Goal: Task Accomplishment & Management: Manage account settings

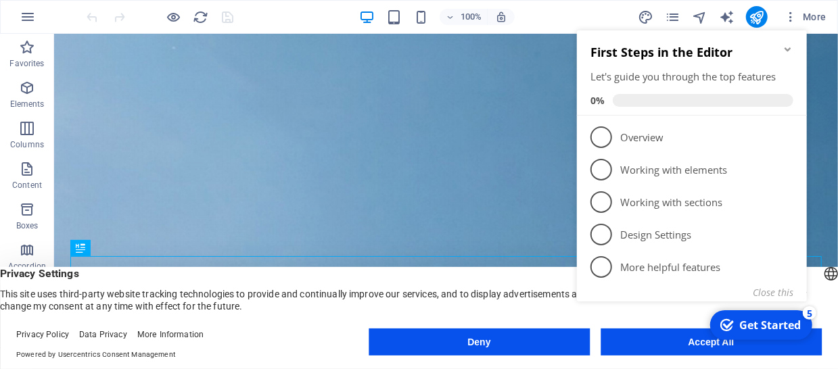
click at [784, 49] on icon "Minimize checklist" at bounding box center [787, 49] width 11 height 11
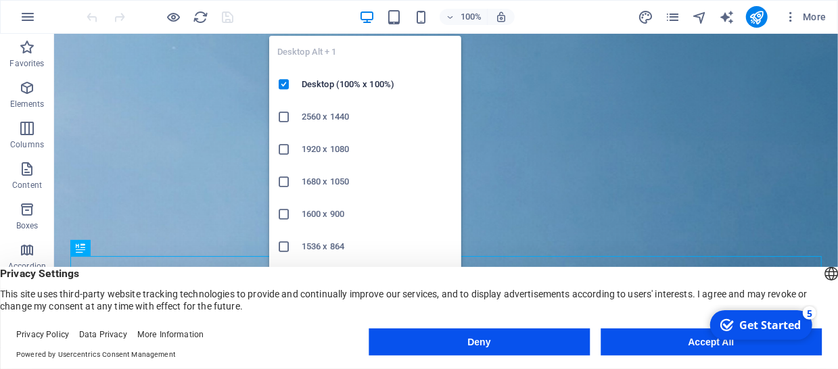
click at [369, 13] on icon "button" at bounding box center [367, 17] width 16 height 16
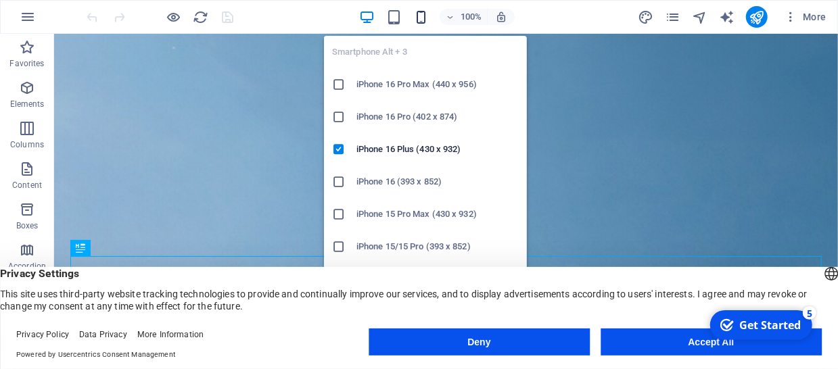
click at [423, 16] on icon "button" at bounding box center [421, 17] width 16 height 16
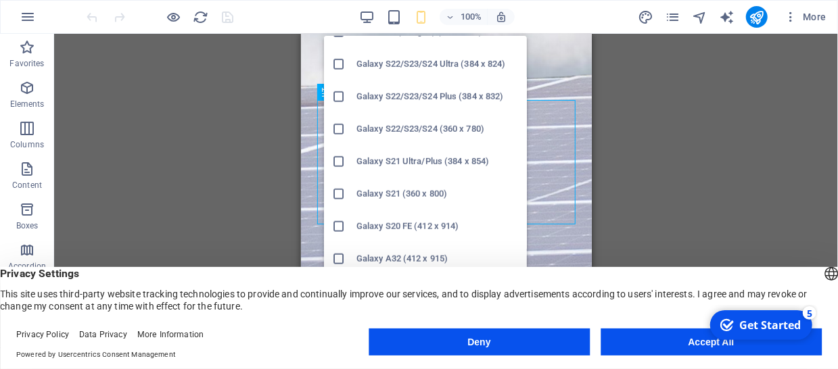
scroll to position [454, 0]
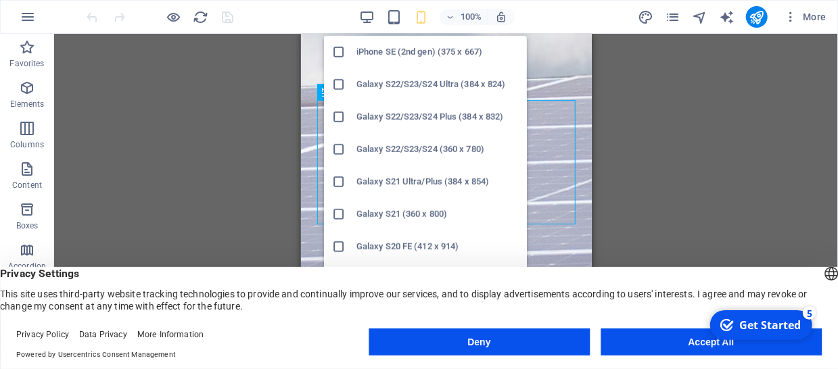
click at [340, 149] on icon at bounding box center [339, 150] width 14 height 14
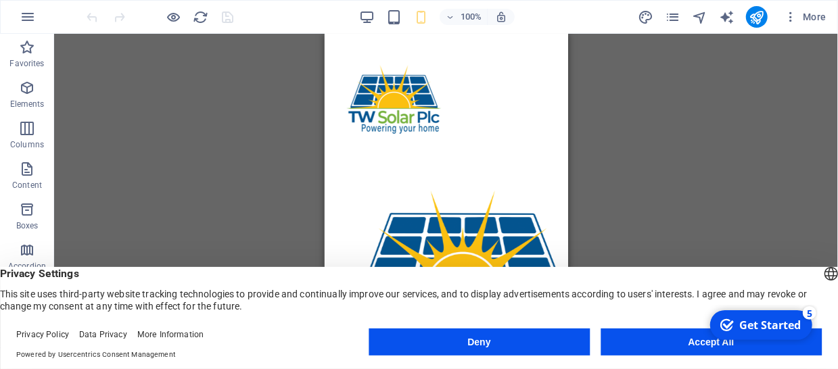
scroll to position [7228, 0]
click at [670, 341] on button "Accept All" at bounding box center [711, 342] width 221 height 27
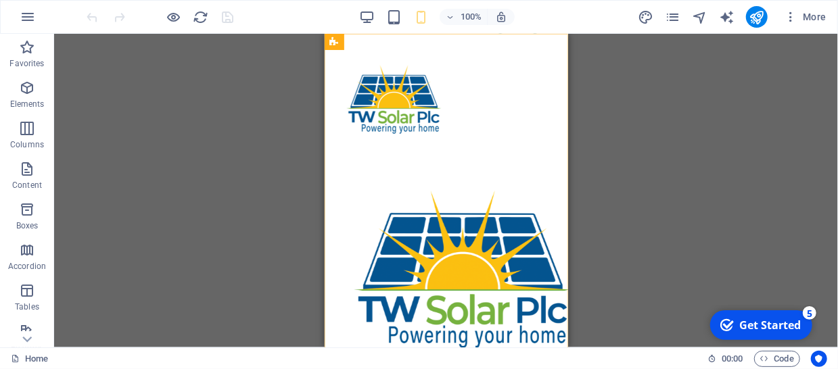
scroll to position [6736, 0]
click at [450, 16] on icon "button" at bounding box center [449, 17] width 9 height 9
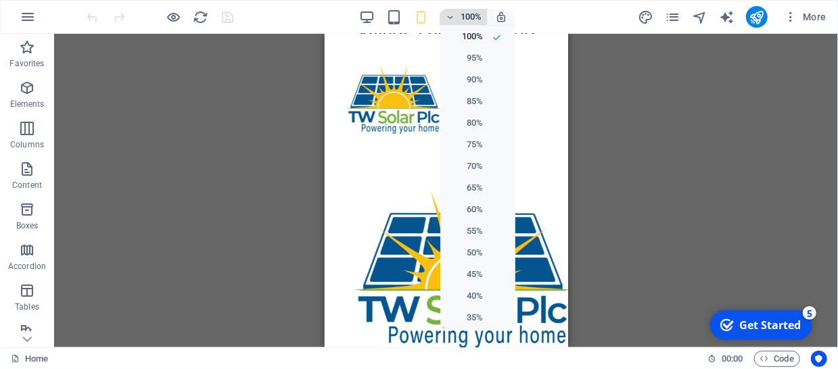
click at [450, 16] on div at bounding box center [419, 184] width 838 height 369
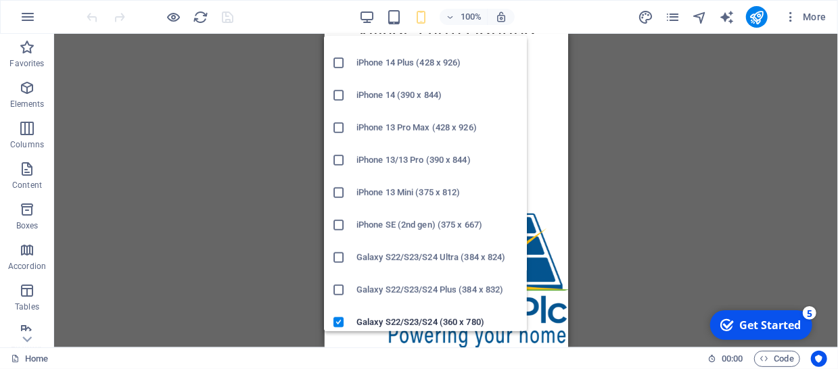
scroll to position [390, 0]
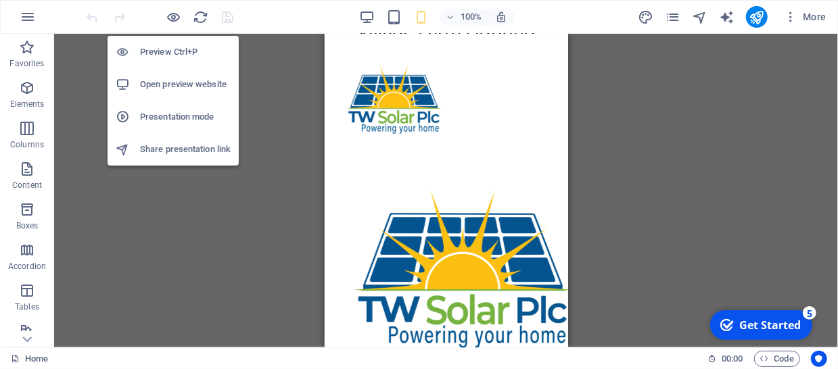
drag, startPoint x: 171, startPoint y: 84, endPoint x: 114, endPoint y: 64, distance: 60.1
click at [114, 64] on ul "Preview Ctrl+P Open preview website Presentation mode Share presentation link" at bounding box center [173, 101] width 131 height 130
click at [154, 48] on h6 "Preview Ctrl+P" at bounding box center [185, 52] width 91 height 16
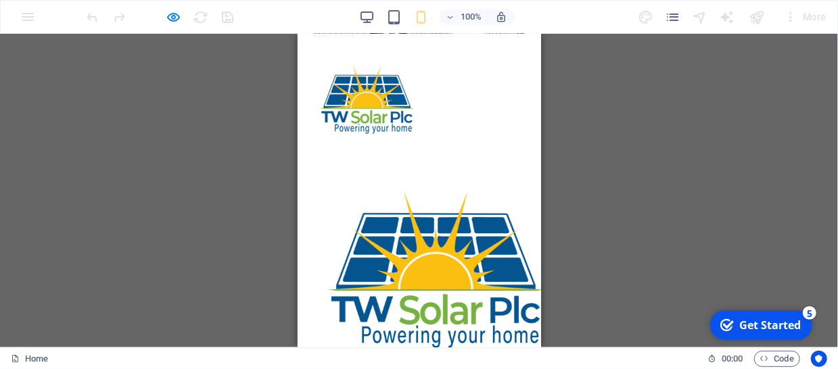
scroll to position [6493, 0]
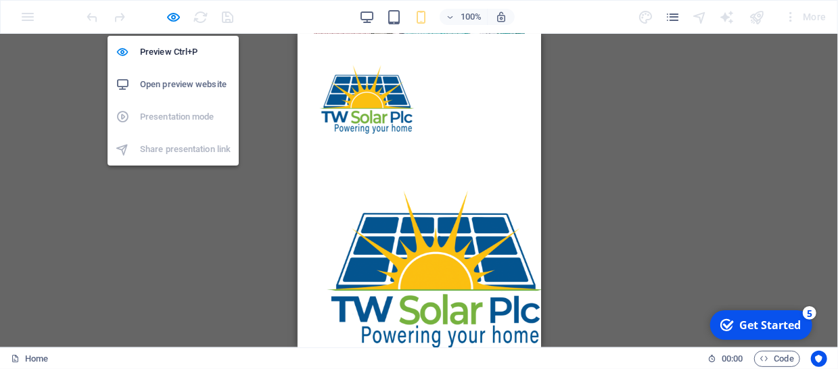
click at [166, 83] on h6 "Open preview website" at bounding box center [185, 84] width 91 height 16
click at [170, 14] on icon "button" at bounding box center [174, 17] width 16 height 16
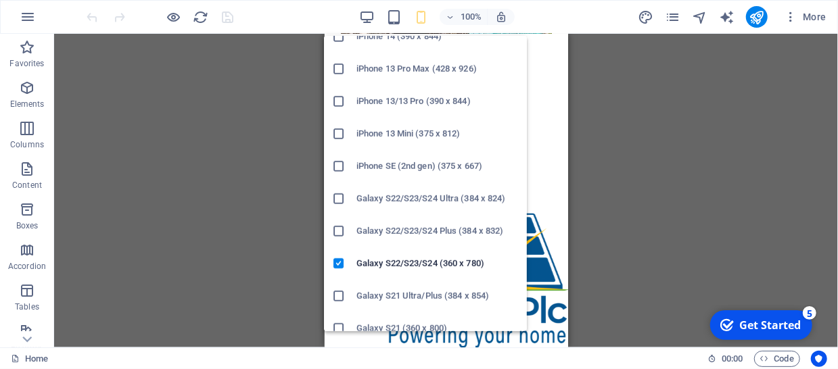
scroll to position [390, 0]
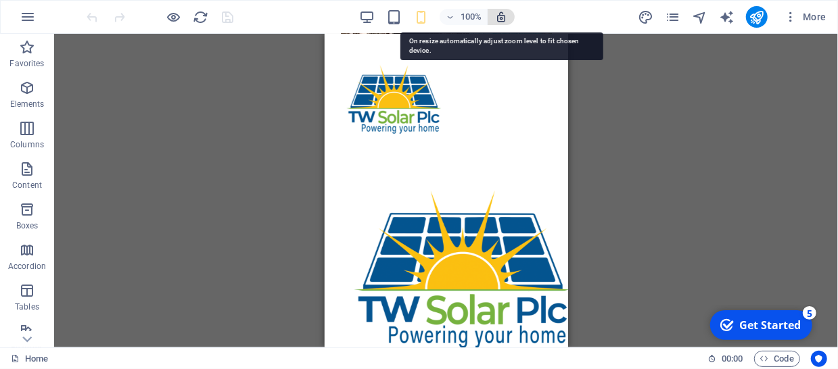
click at [502, 13] on icon "button" at bounding box center [501, 17] width 12 height 12
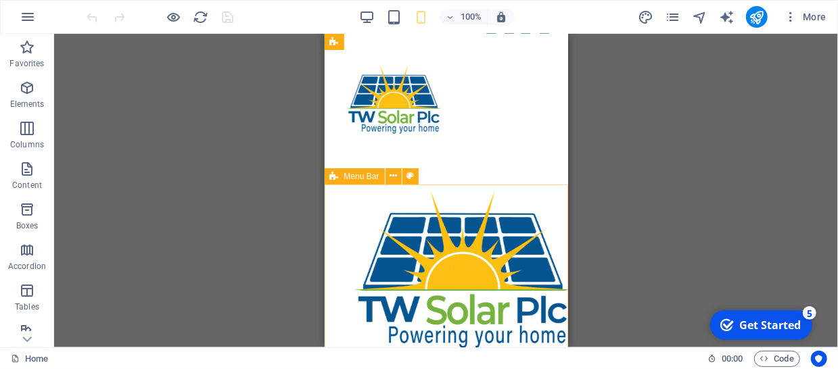
scroll to position [6806, 0]
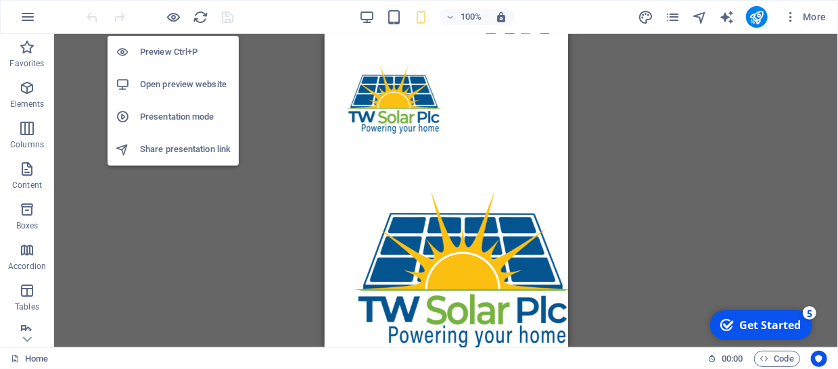
click at [170, 49] on h6 "Preview Ctrl+P" at bounding box center [185, 52] width 91 height 16
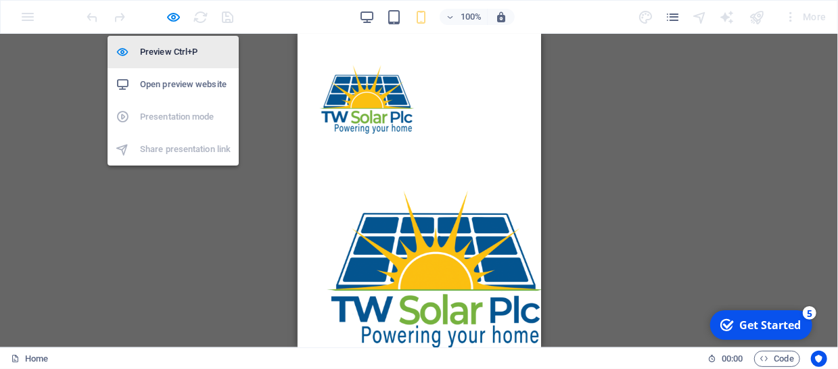
scroll to position [6774, 0]
click at [166, 49] on h6 "Preview Ctrl+P" at bounding box center [185, 52] width 91 height 16
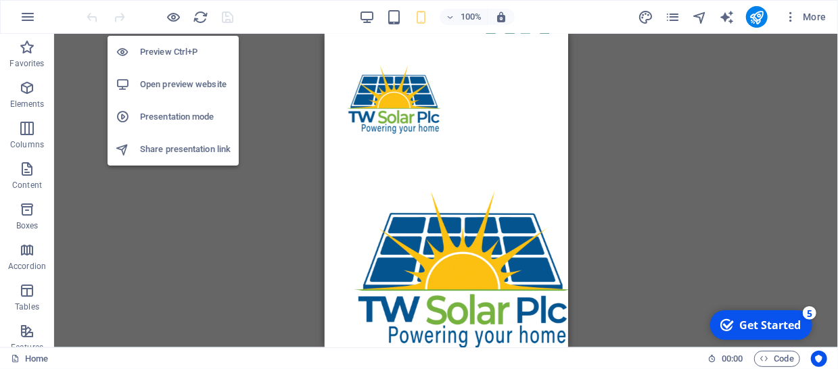
scroll to position [9240, 0]
click at [178, 83] on h6 "Open preview website" at bounding box center [185, 84] width 91 height 16
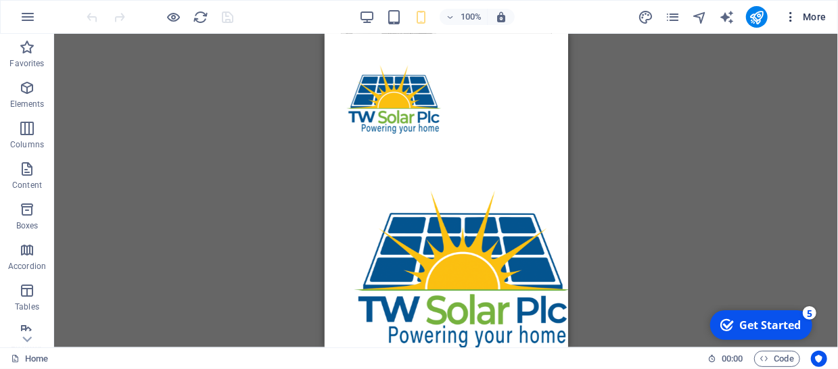
click at [793, 16] on icon "button" at bounding box center [791, 17] width 14 height 14
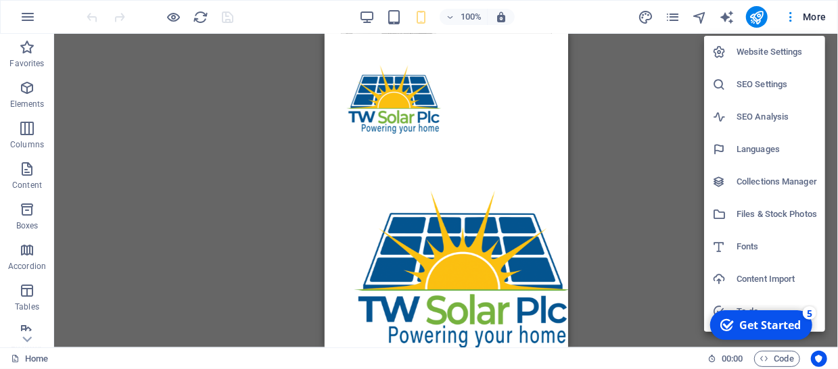
click at [722, 49] on icon at bounding box center [719, 52] width 14 height 14
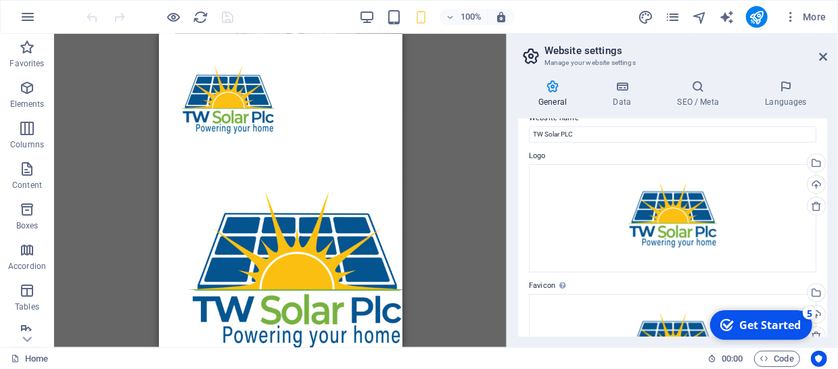
scroll to position [0, 0]
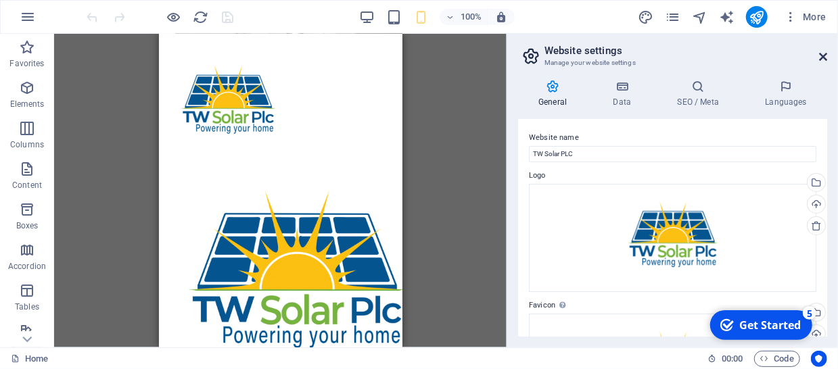
click at [821, 56] on icon at bounding box center [823, 56] width 8 height 11
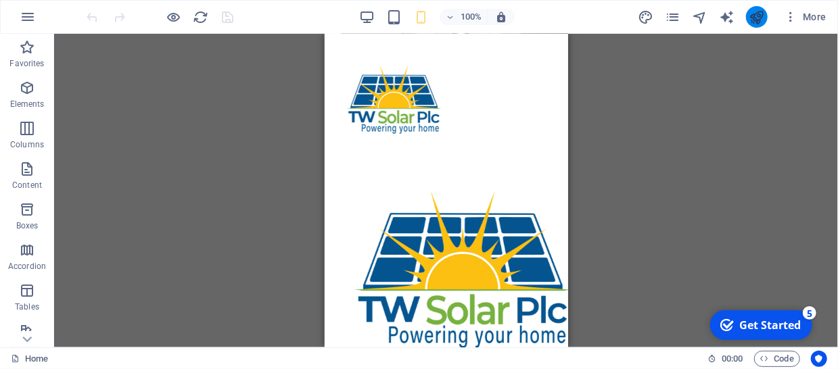
click at [749, 18] on button "publish" at bounding box center [757, 17] width 22 height 22
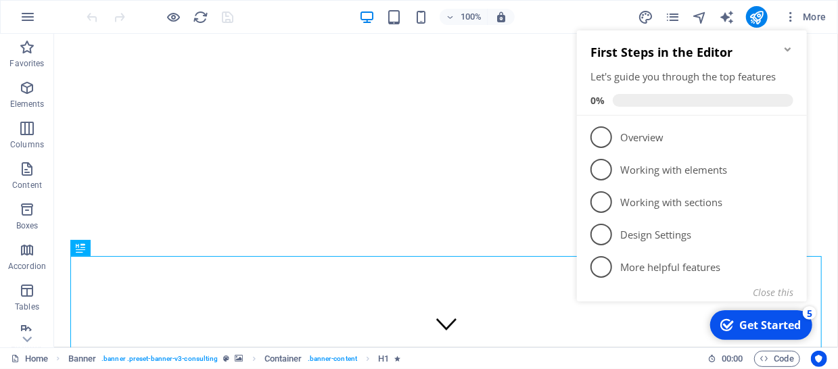
click at [785, 49] on icon "Minimize checklist" at bounding box center [787, 49] width 6 height 4
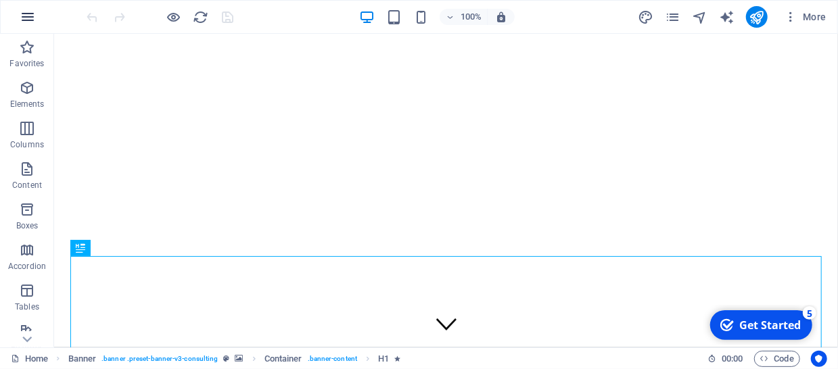
click at [21, 16] on icon "button" at bounding box center [28, 17] width 16 height 16
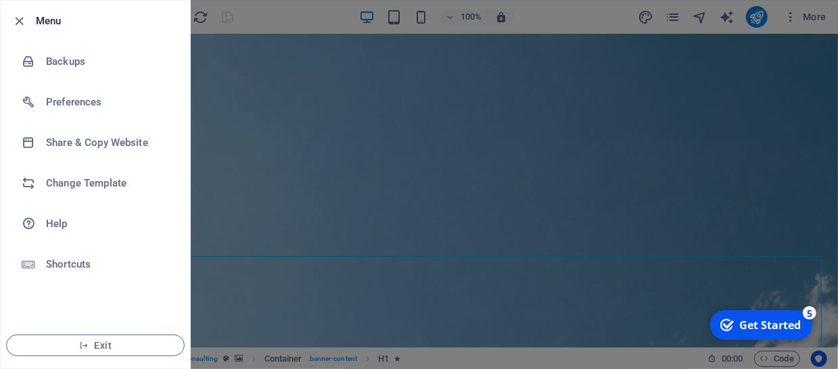
click at [199, 168] on div at bounding box center [419, 184] width 838 height 369
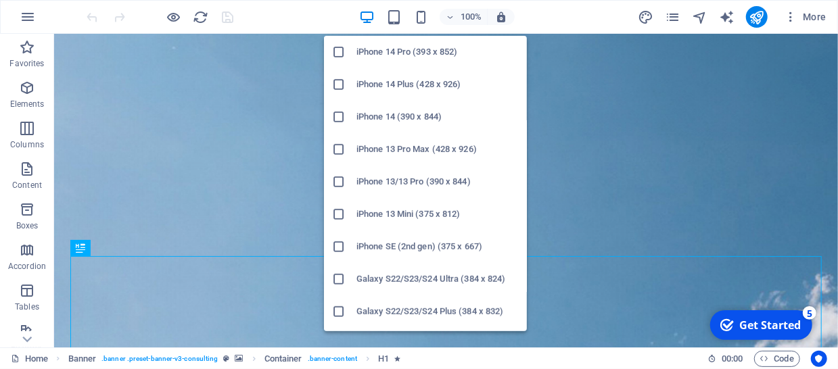
scroll to position [519, 0]
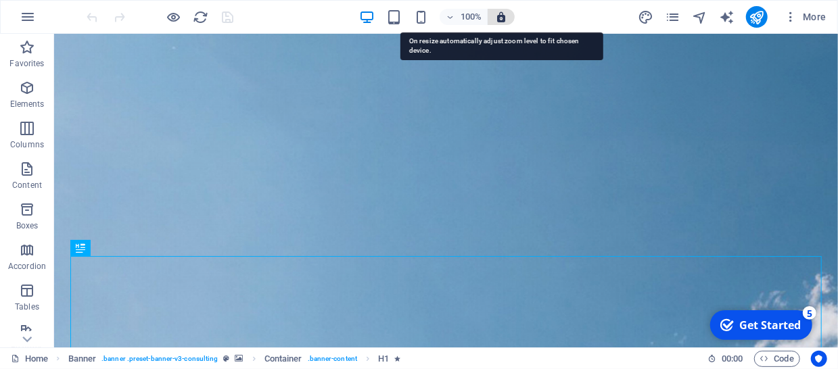
click at [502, 16] on icon "button" at bounding box center [501, 17] width 12 height 12
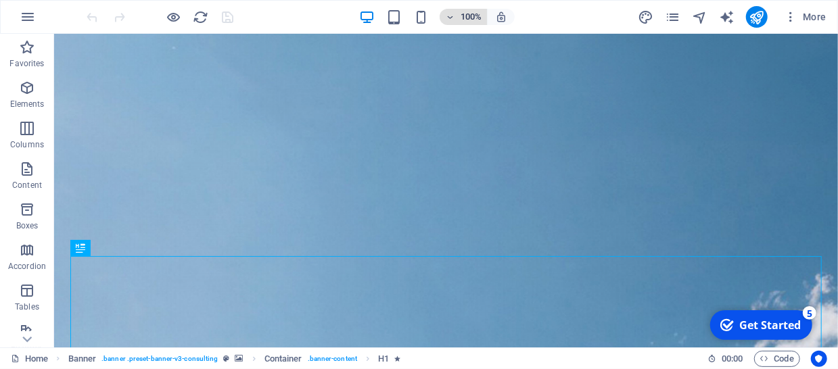
click at [452, 18] on icon "button" at bounding box center [449, 17] width 9 height 9
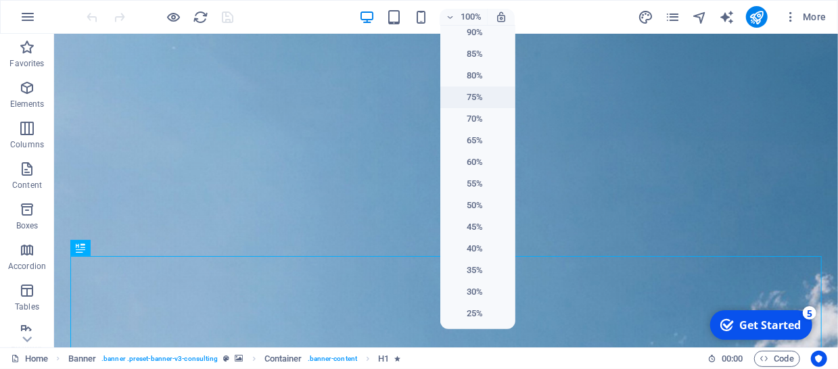
scroll to position [0, 0]
click at [474, 209] on h6 "60%" at bounding box center [465, 210] width 34 height 16
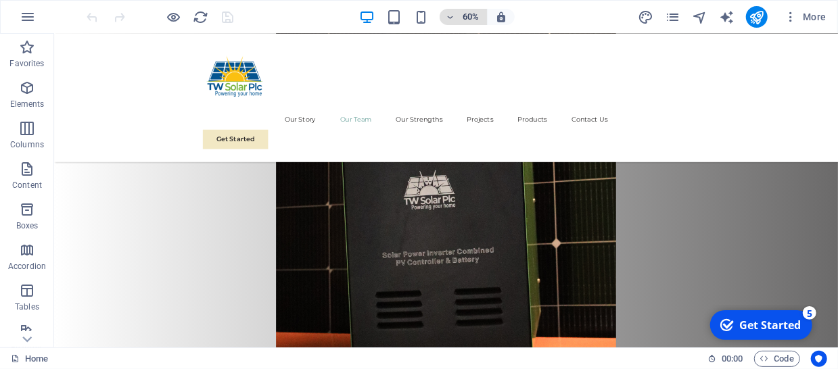
scroll to position [1477, 0]
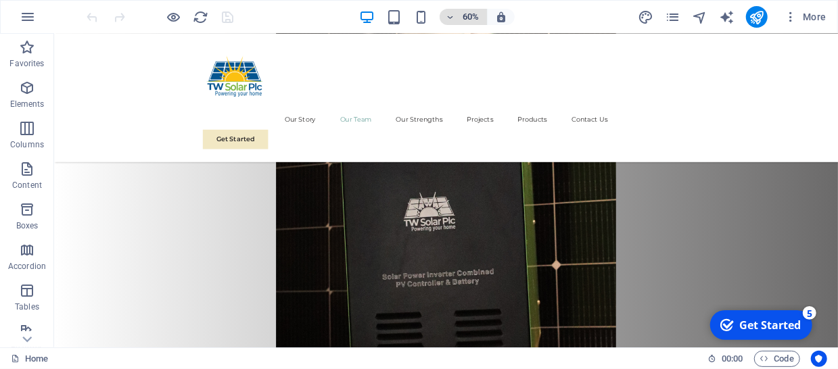
click at [454, 14] on icon "button" at bounding box center [449, 17] width 9 height 9
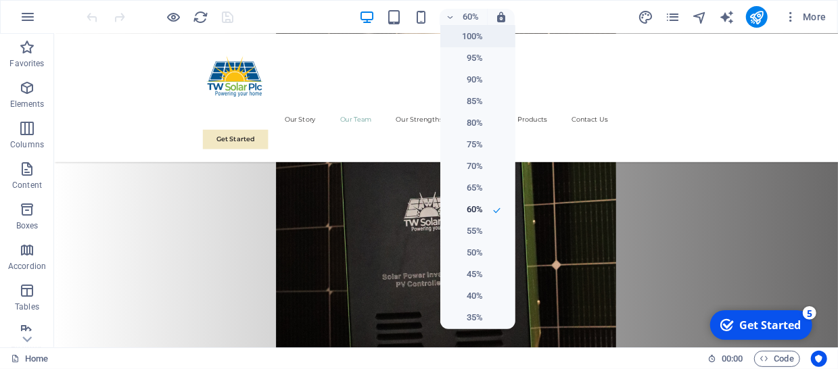
click at [463, 40] on h6 "100%" at bounding box center [465, 36] width 34 height 16
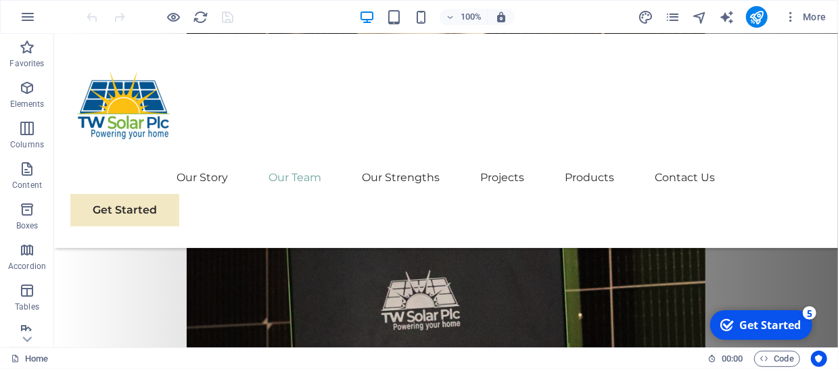
scroll to position [1457, 0]
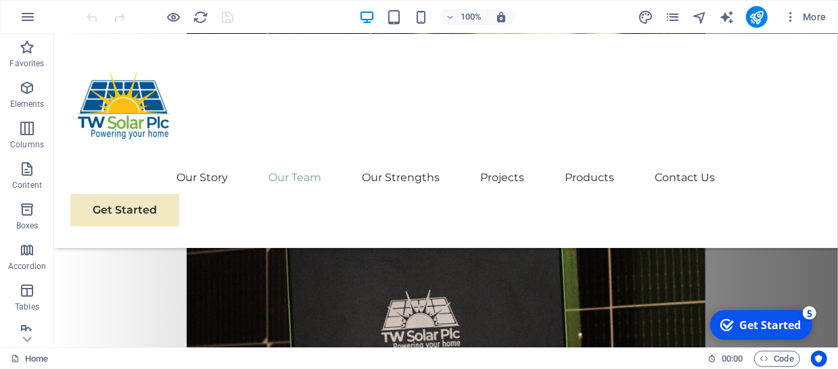
click at [558, 18] on div "100% More" at bounding box center [458, 17] width 747 height 22
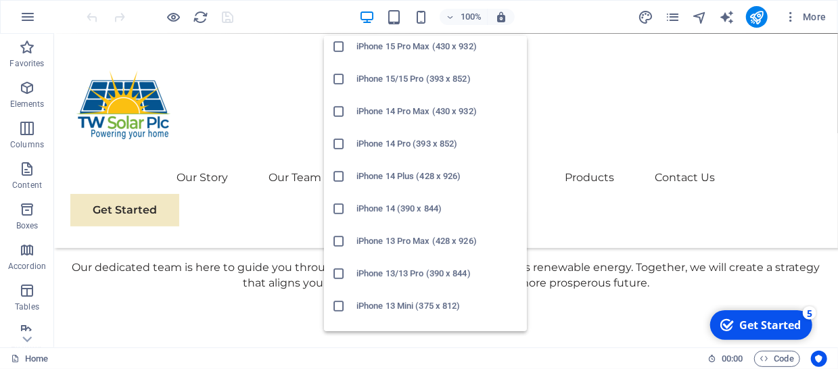
scroll to position [130, 0]
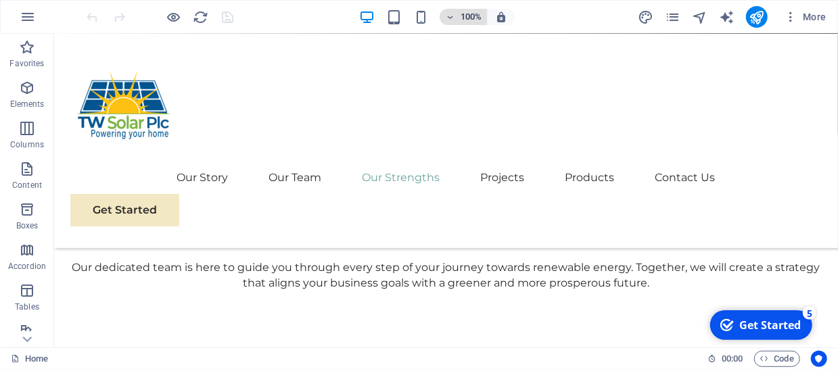
click at [450, 14] on icon "button" at bounding box center [449, 17] width 9 height 9
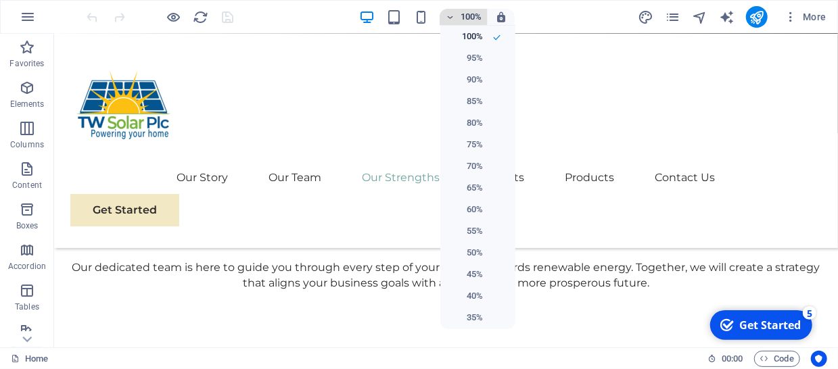
click at [450, 14] on div at bounding box center [419, 184] width 838 height 369
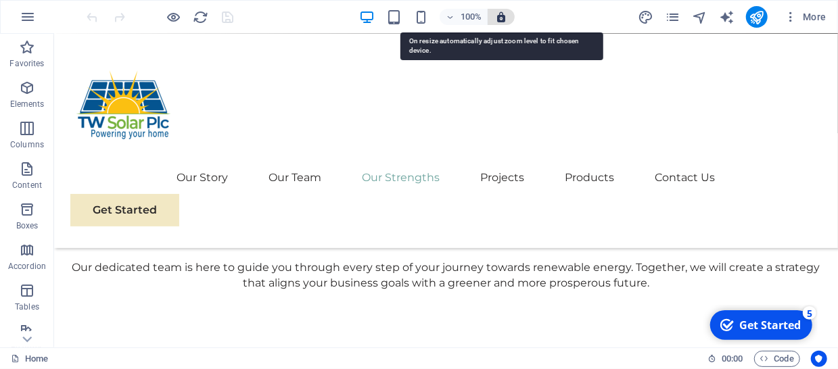
click at [504, 17] on icon "button" at bounding box center [501, 17] width 12 height 12
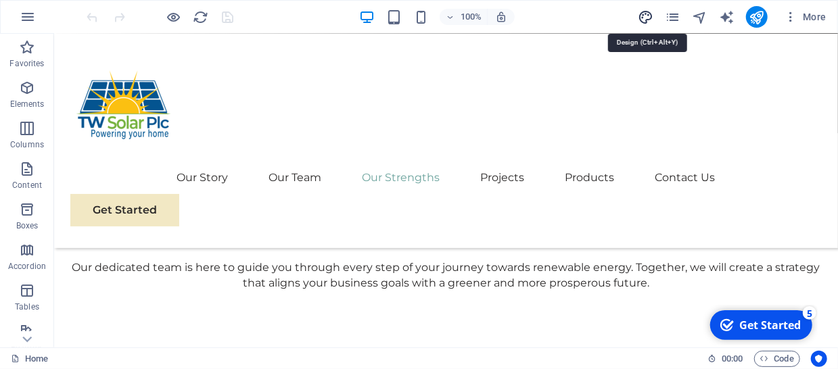
click at [647, 14] on icon "design" at bounding box center [646, 17] width 16 height 16
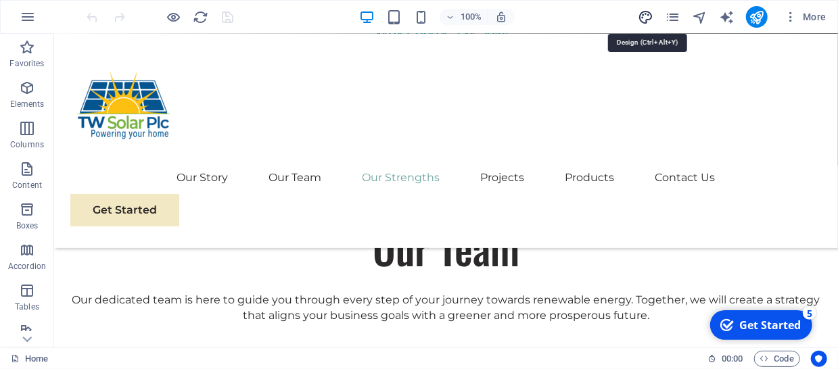
select select "px"
select select "400"
select select "px"
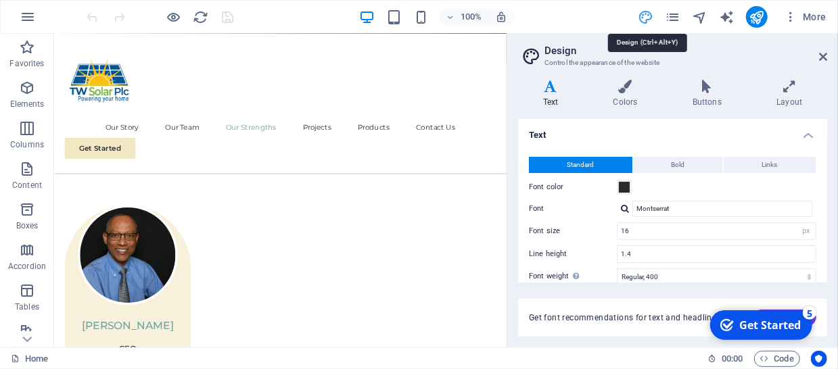
scroll to position [2062, 0]
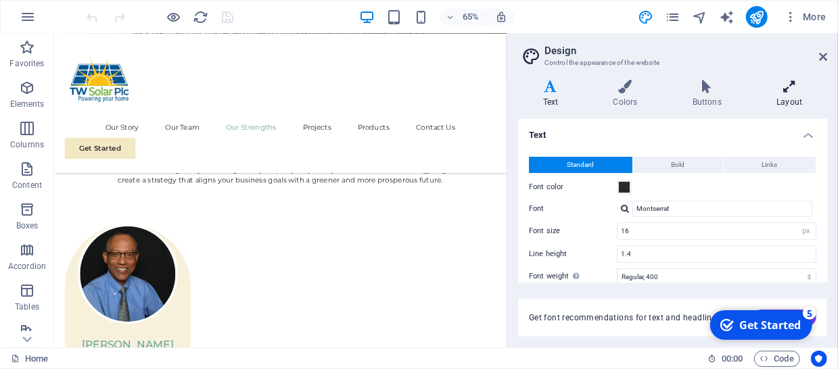
click at [789, 93] on h4 "Layout" at bounding box center [789, 94] width 75 height 28
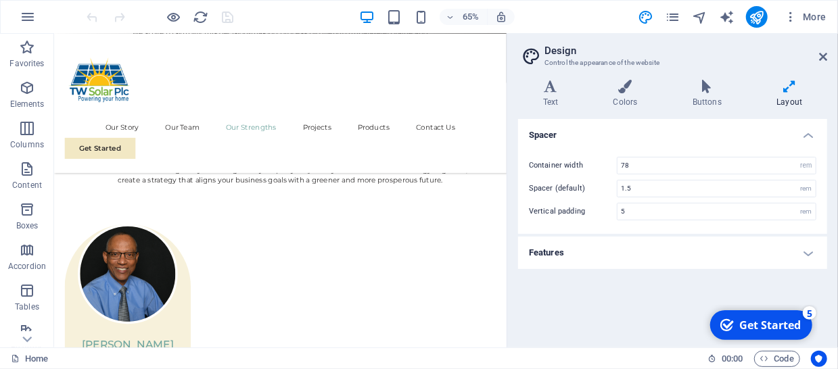
click at [805, 248] on h4 "Features" at bounding box center [672, 253] width 309 height 32
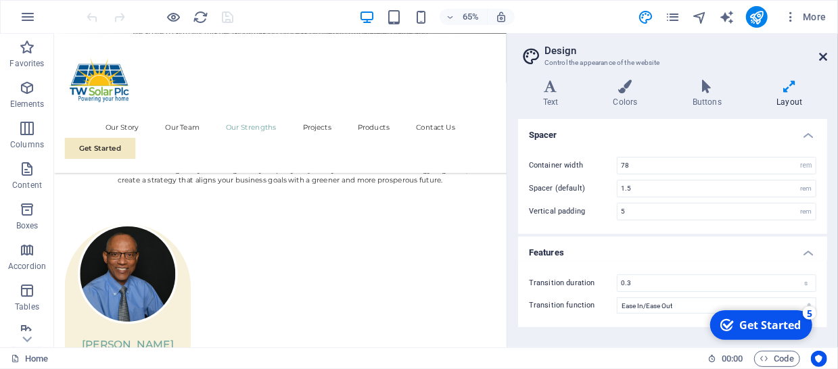
click at [822, 56] on icon at bounding box center [823, 56] width 8 height 11
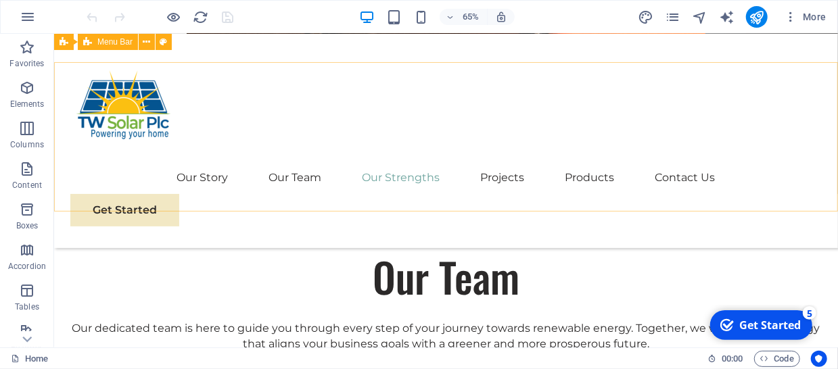
scroll to position [2090, 0]
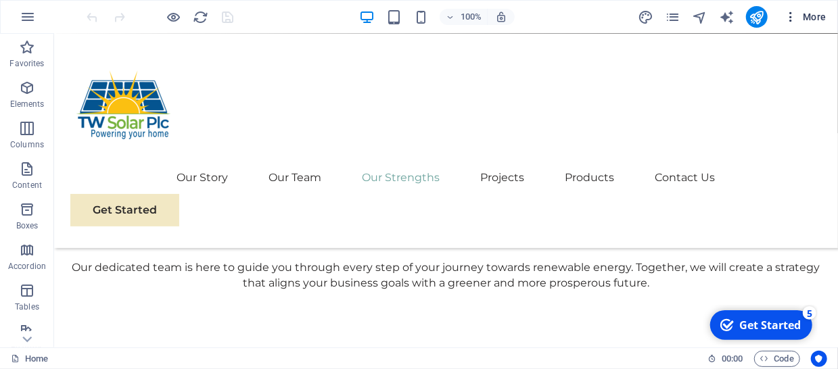
click at [795, 17] on icon "button" at bounding box center [791, 17] width 14 height 14
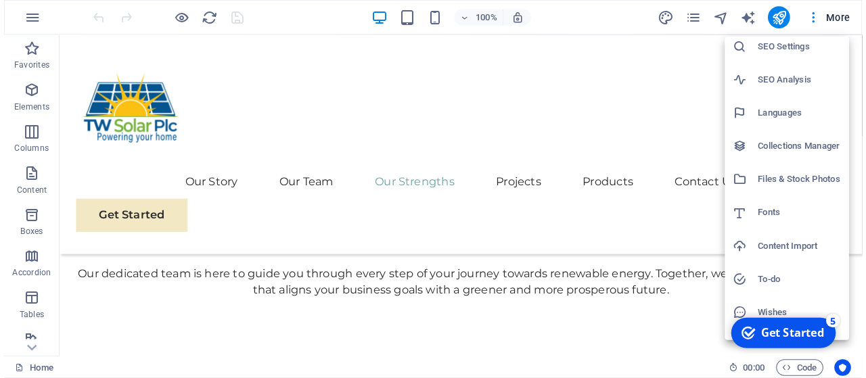
scroll to position [61, 0]
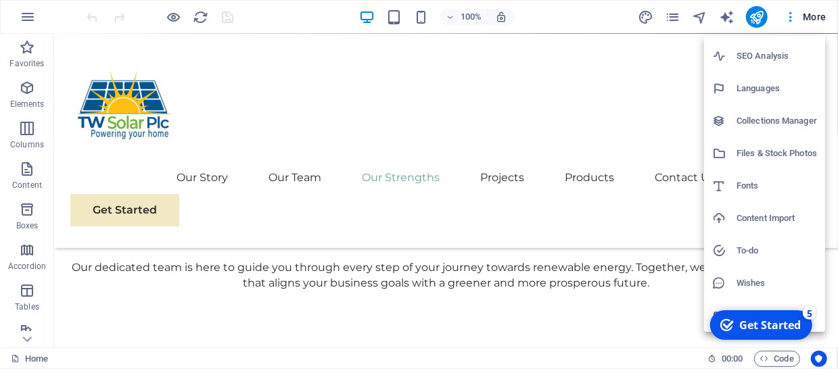
click at [29, 10] on div at bounding box center [419, 184] width 838 height 369
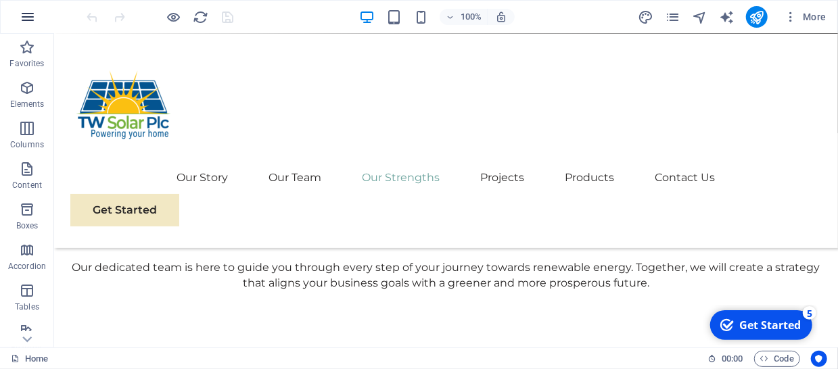
click at [24, 11] on icon "button" at bounding box center [28, 17] width 16 height 16
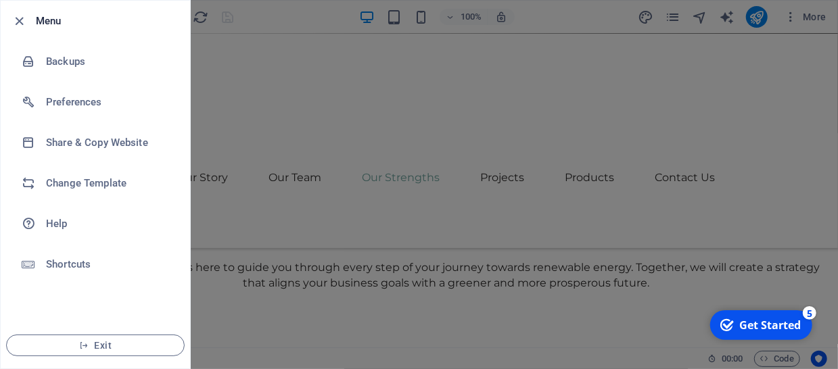
click at [17, 20] on icon "button" at bounding box center [20, 22] width 16 height 16
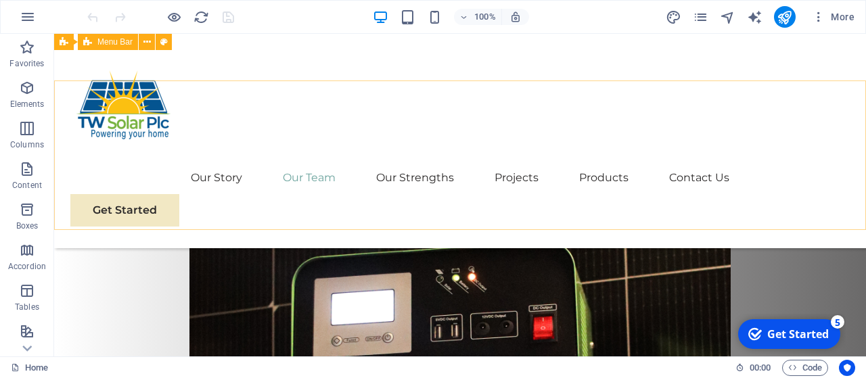
scroll to position [1255, 0]
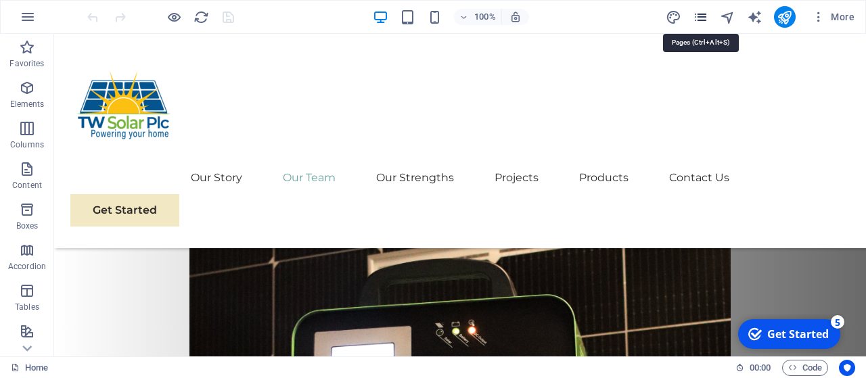
click at [698, 17] on icon "pages" at bounding box center [701, 17] width 16 height 16
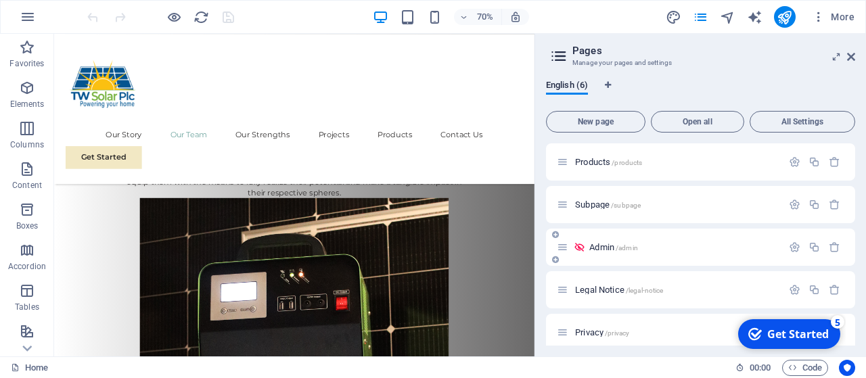
scroll to position [53, 0]
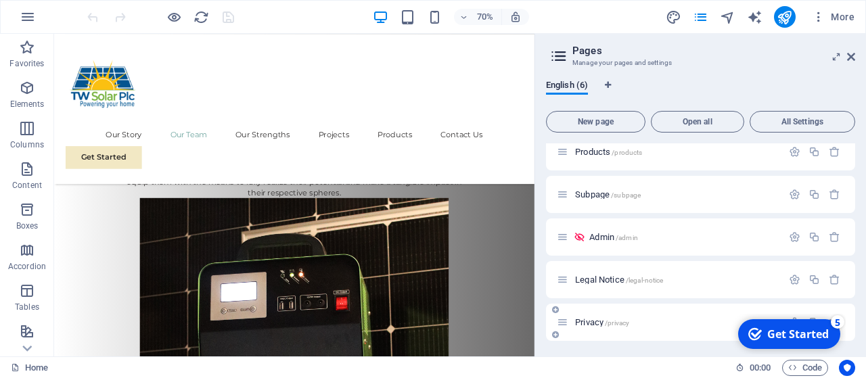
click at [586, 323] on span "Privacy /privacy" at bounding box center [602, 322] width 54 height 10
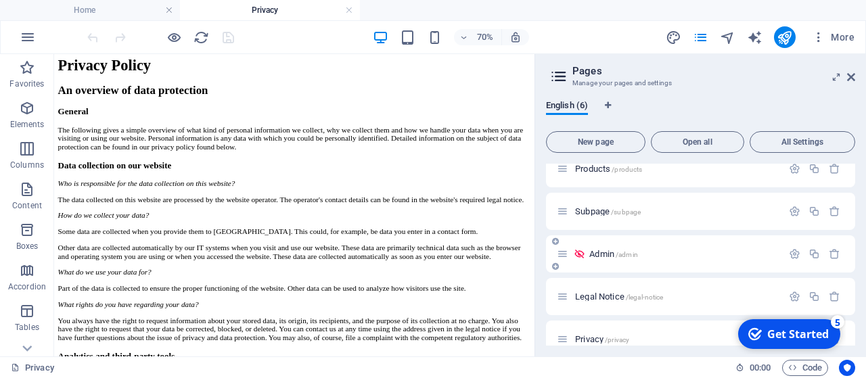
scroll to position [73, 0]
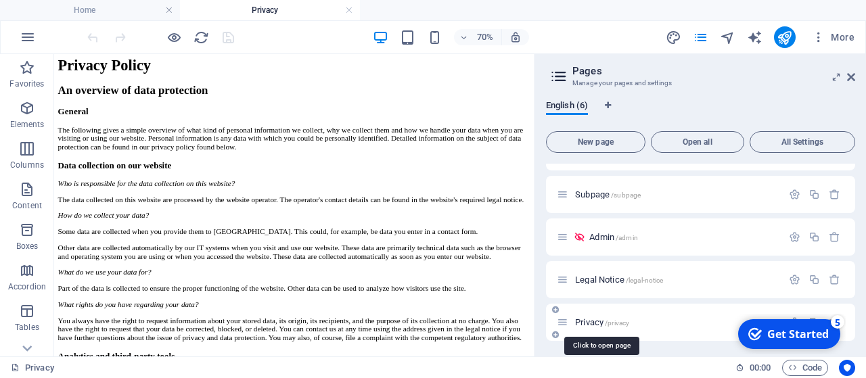
click at [593, 321] on span "Privacy /privacy" at bounding box center [602, 322] width 54 height 10
click at [605, 279] on span "Legal Notice /legal-notice" at bounding box center [619, 280] width 88 height 10
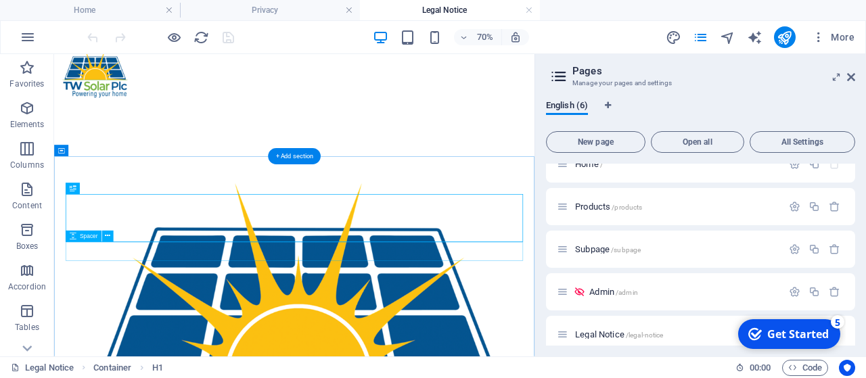
scroll to position [0, 0]
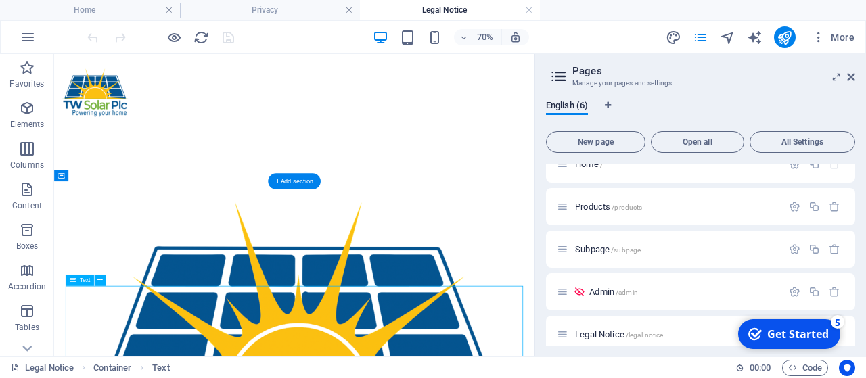
click at [83, 279] on span "Text" at bounding box center [85, 279] width 10 height 5
click at [83, 281] on span "Text" at bounding box center [85, 279] width 10 height 5
click at [101, 281] on icon at bounding box center [99, 280] width 5 height 10
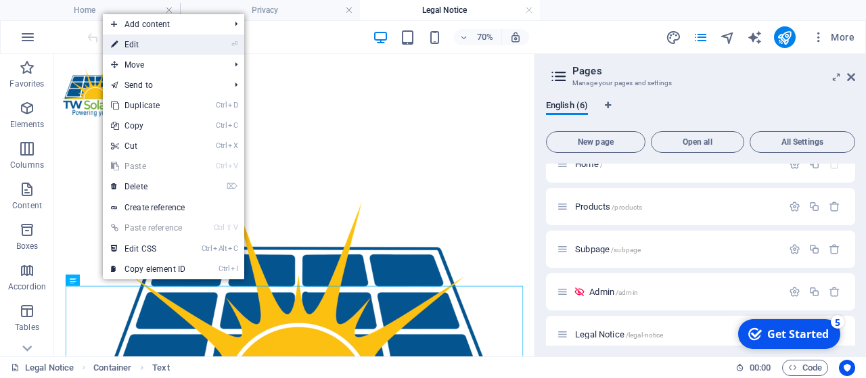
click at [137, 47] on link "⏎ Edit" at bounding box center [148, 44] width 91 height 20
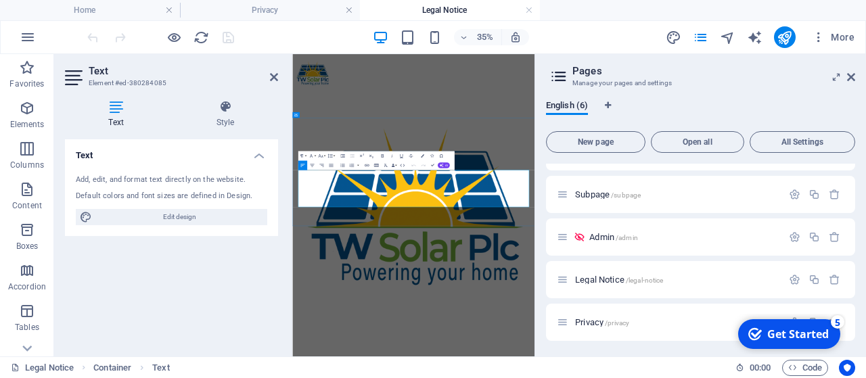
click at [273, 74] on icon at bounding box center [274, 77] width 8 height 11
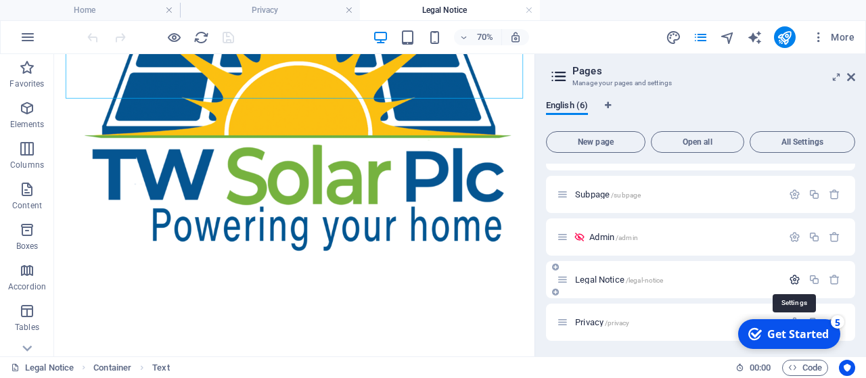
click at [796, 280] on icon "button" at bounding box center [794, 279] width 11 height 11
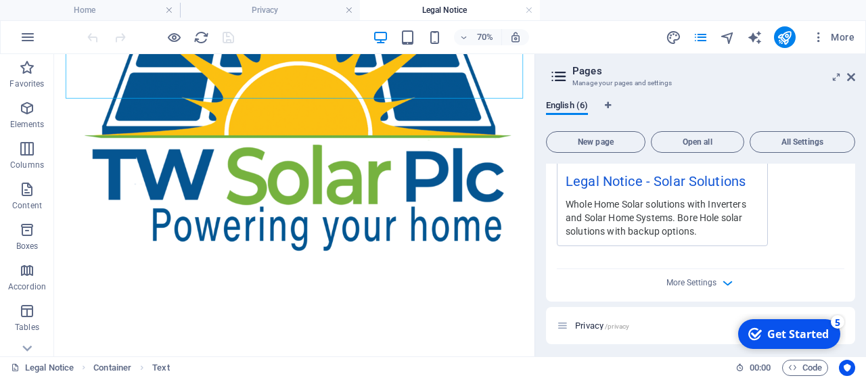
scroll to position [604, 0]
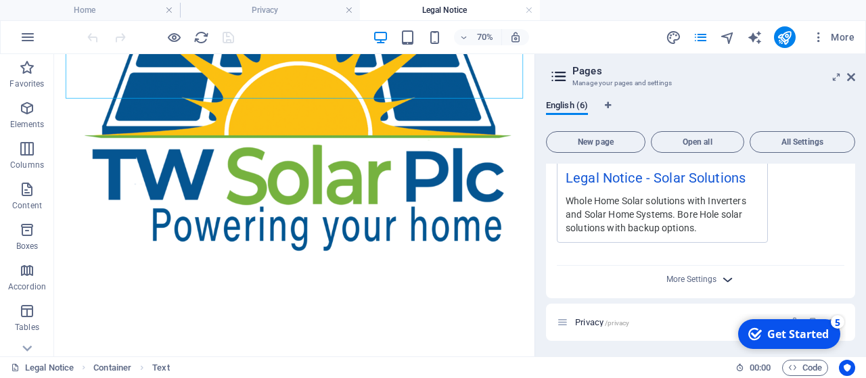
click at [726, 278] on icon "button" at bounding box center [728, 280] width 16 height 16
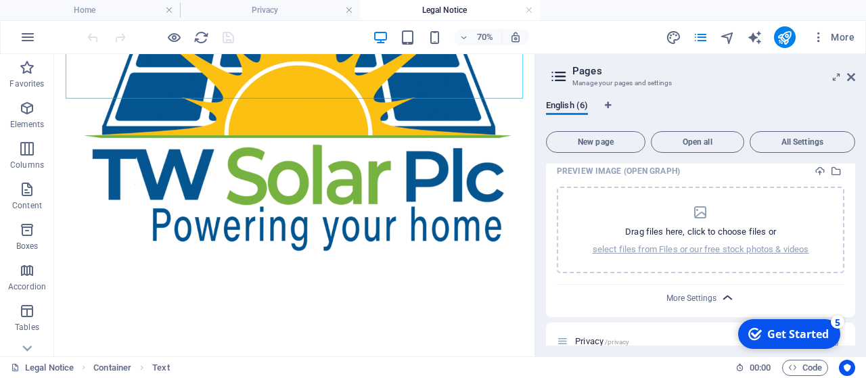
scroll to position [798, 0]
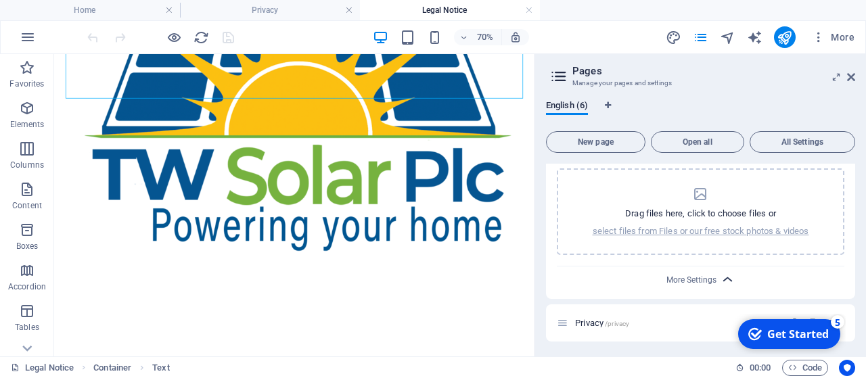
click at [726, 279] on icon "button" at bounding box center [728, 280] width 16 height 16
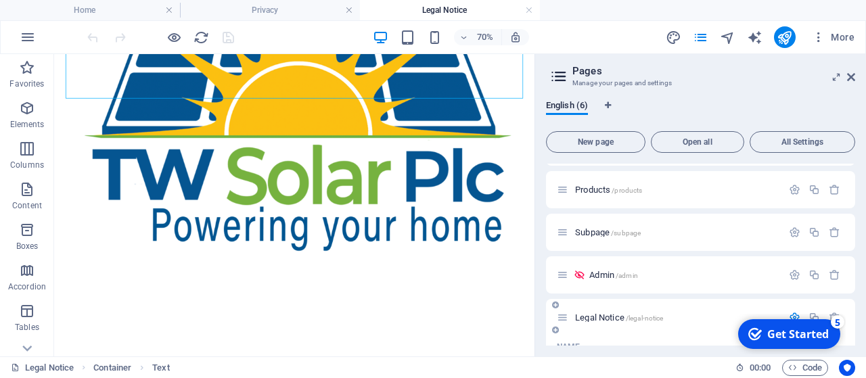
scroll to position [0, 0]
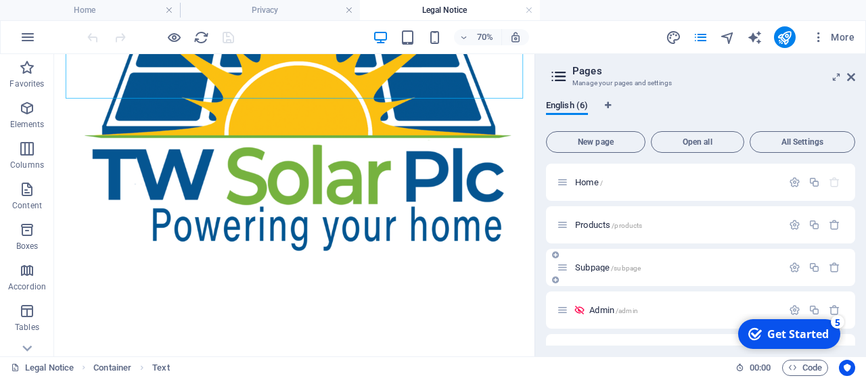
click at [592, 267] on span "Subpage /subpage" at bounding box center [608, 267] width 66 height 10
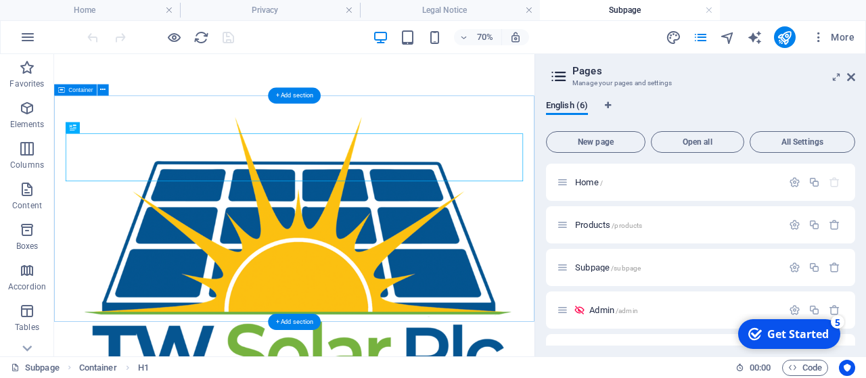
scroll to position [140, 0]
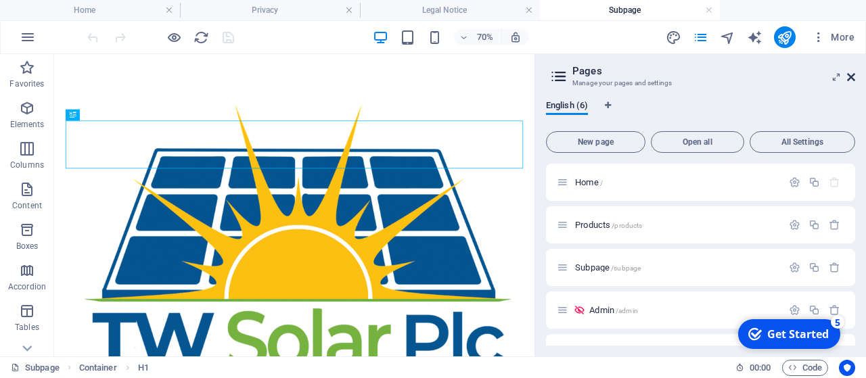
click at [837, 77] on icon at bounding box center [851, 77] width 8 height 11
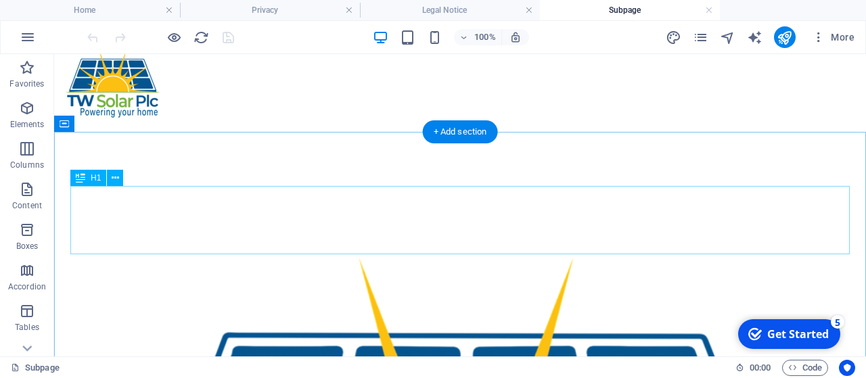
scroll to position [0, 0]
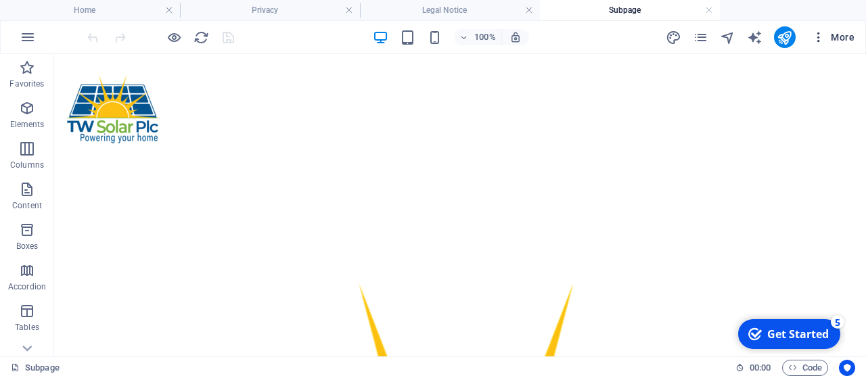
click at [822, 41] on icon "button" at bounding box center [819, 37] width 14 height 14
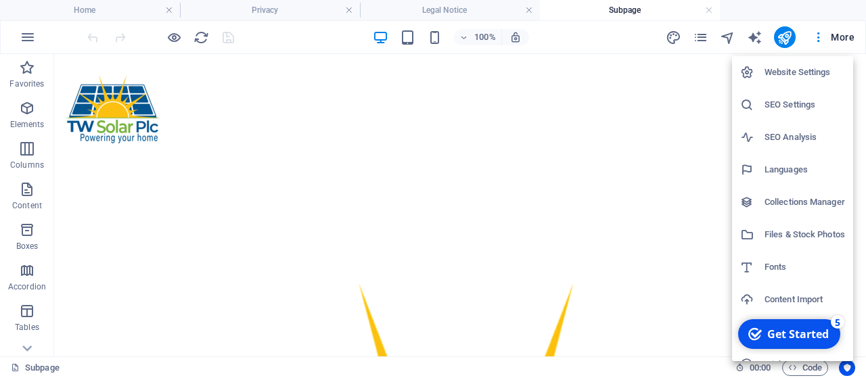
click at [822, 40] on div at bounding box center [433, 189] width 866 height 378
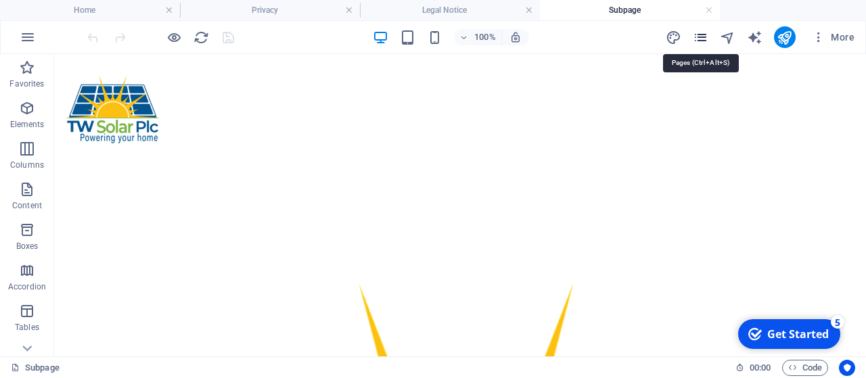
click at [702, 33] on icon "pages" at bounding box center [701, 38] width 16 height 16
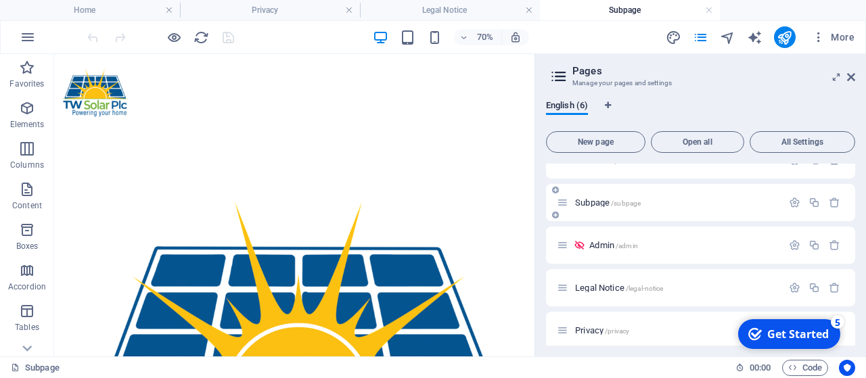
scroll to position [73, 0]
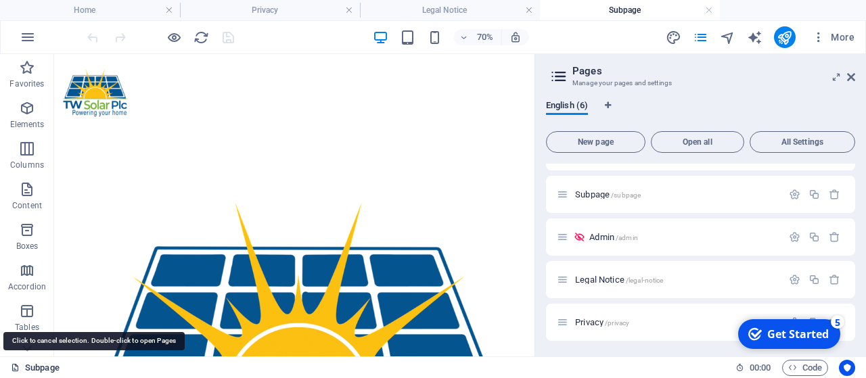
click at [16, 365] on icon at bounding box center [15, 367] width 9 height 9
click at [34, 363] on link "Subpage" at bounding box center [35, 368] width 49 height 16
click at [34, 364] on link "Subpage" at bounding box center [35, 368] width 49 height 16
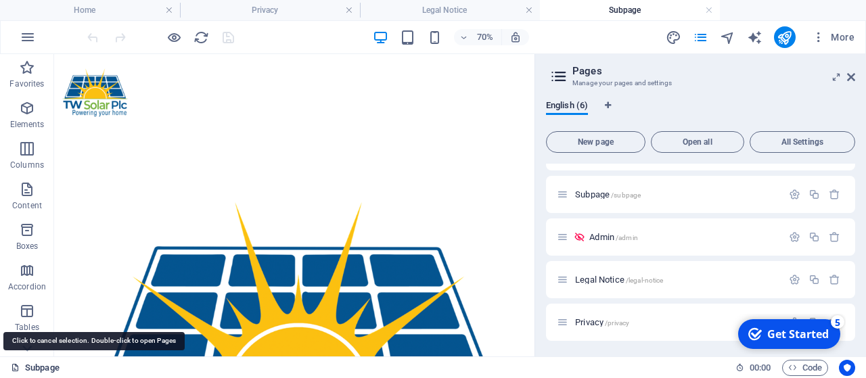
click at [34, 364] on link "Subpage" at bounding box center [35, 368] width 49 height 16
click at [14, 369] on icon at bounding box center [15, 367] width 9 height 9
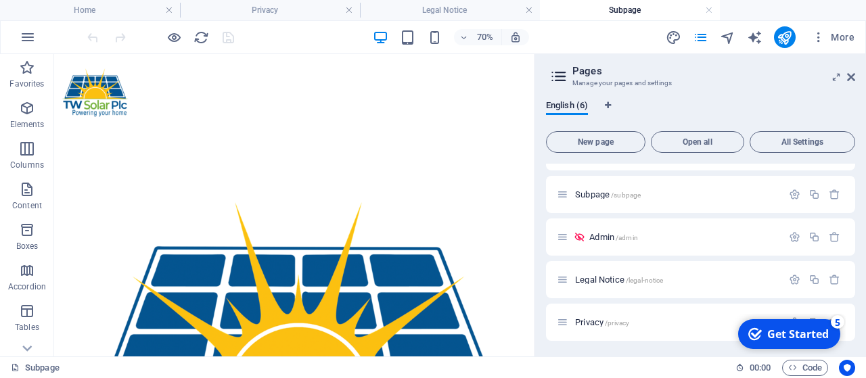
click at [633, 369] on div "Subpage" at bounding box center [367, 368] width 713 height 16
click at [221, 369] on div "Subpage" at bounding box center [367, 368] width 713 height 16
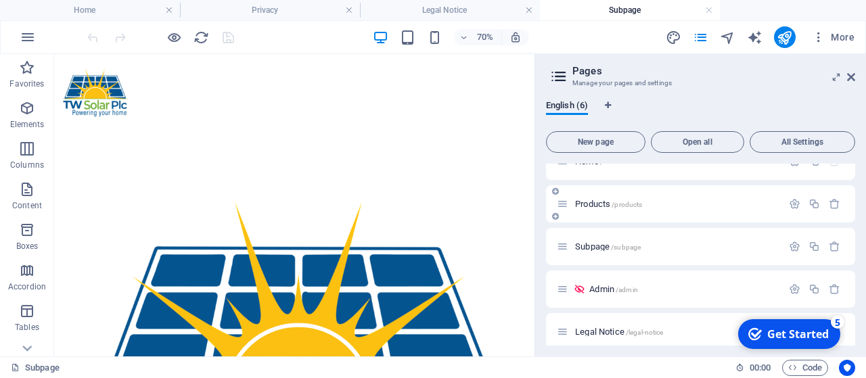
scroll to position [0, 0]
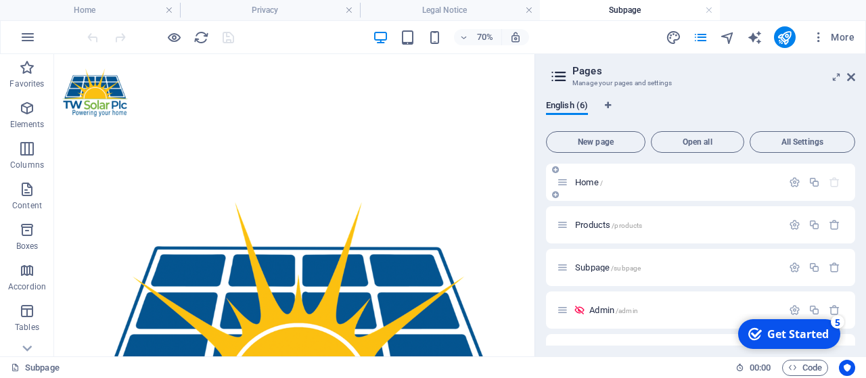
click at [587, 185] on span "Home /" at bounding box center [589, 182] width 28 height 10
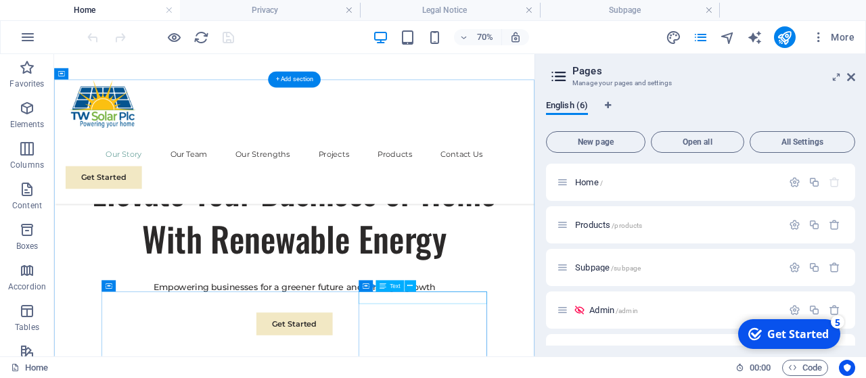
scroll to position [572, 0]
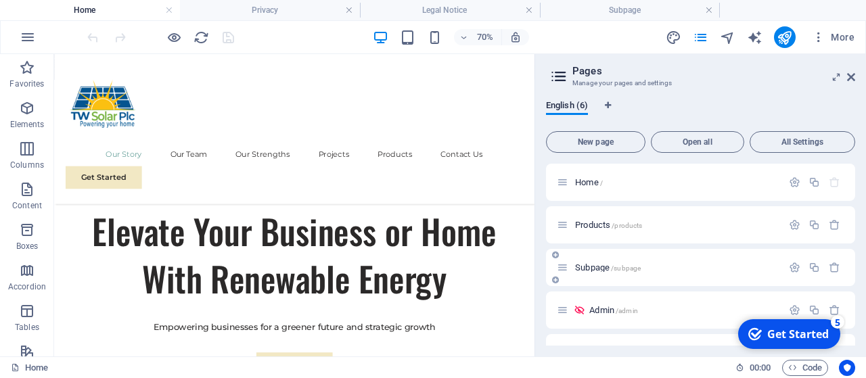
click at [599, 270] on span "Subpage /subpage" at bounding box center [608, 267] width 66 height 10
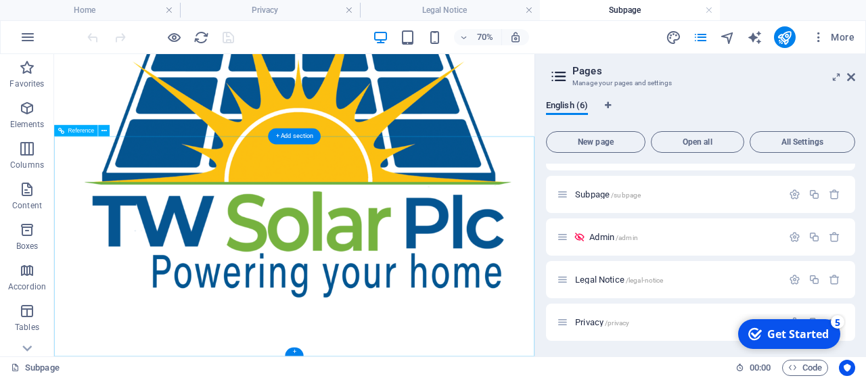
scroll to position [247, 0]
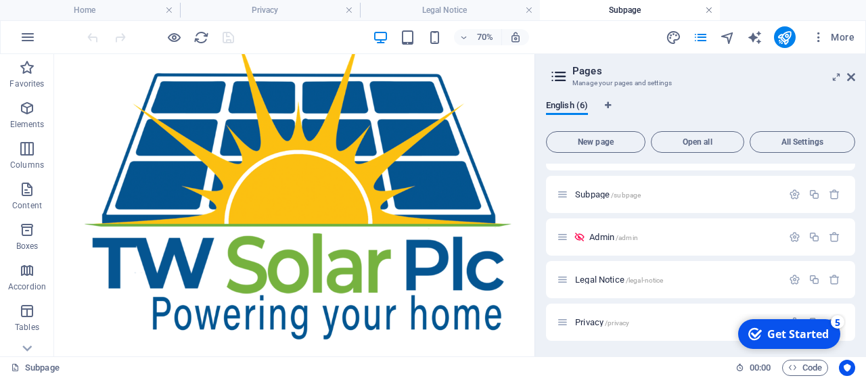
click at [707, 7] on link at bounding box center [709, 10] width 8 height 13
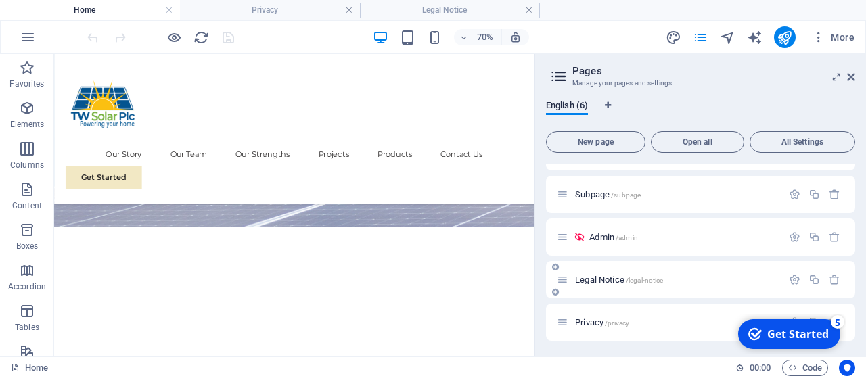
scroll to position [0, 0]
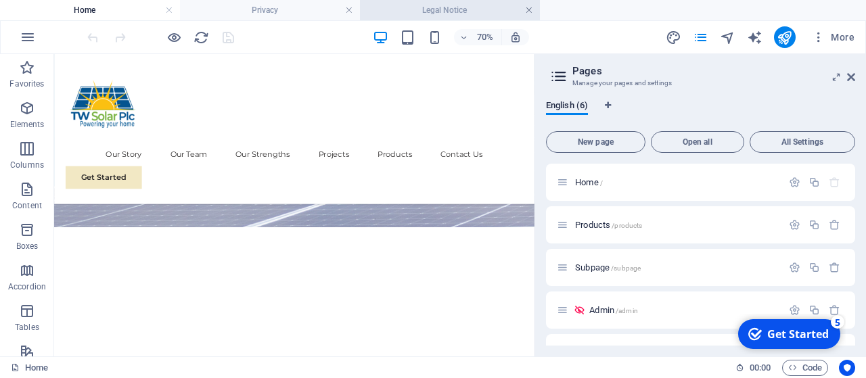
click at [530, 8] on link at bounding box center [529, 10] width 8 height 13
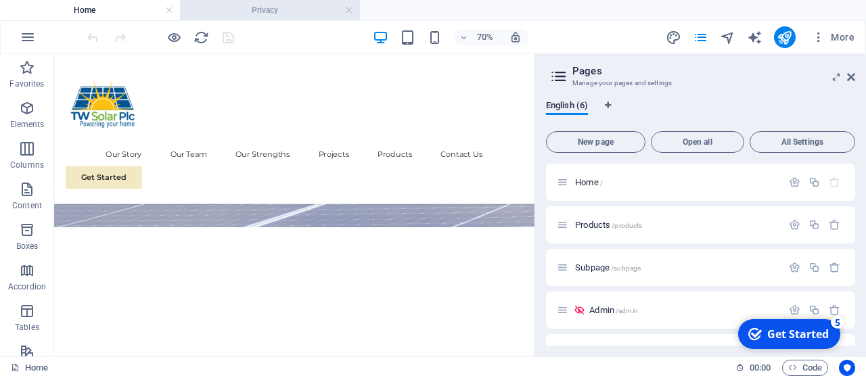
click at [355, 13] on h4 "Privacy" at bounding box center [270, 10] width 180 height 15
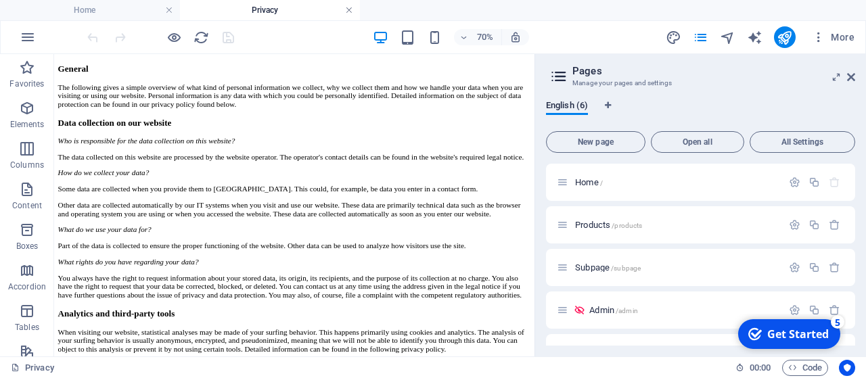
click at [346, 9] on link at bounding box center [349, 10] width 8 height 13
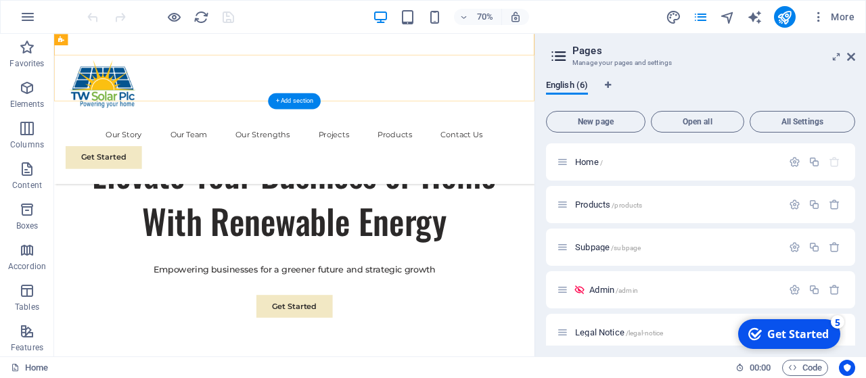
scroll to position [713, 0]
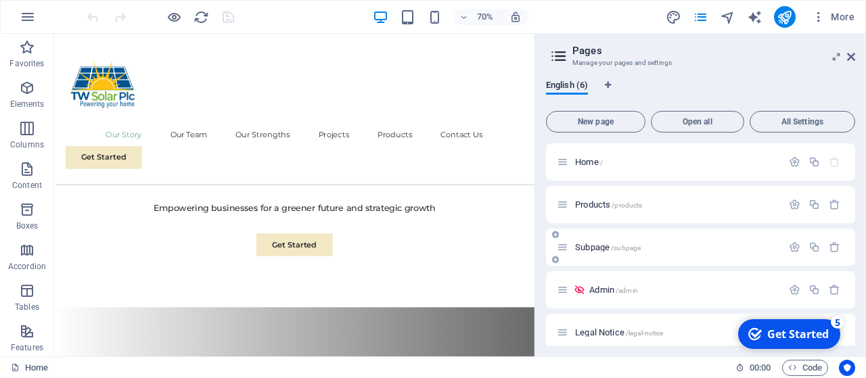
click at [598, 250] on span "Subpage /subpage" at bounding box center [608, 247] width 66 height 10
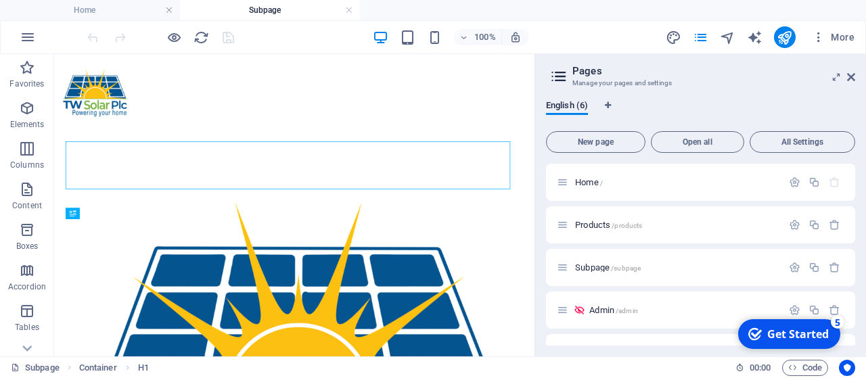
scroll to position [0, 0]
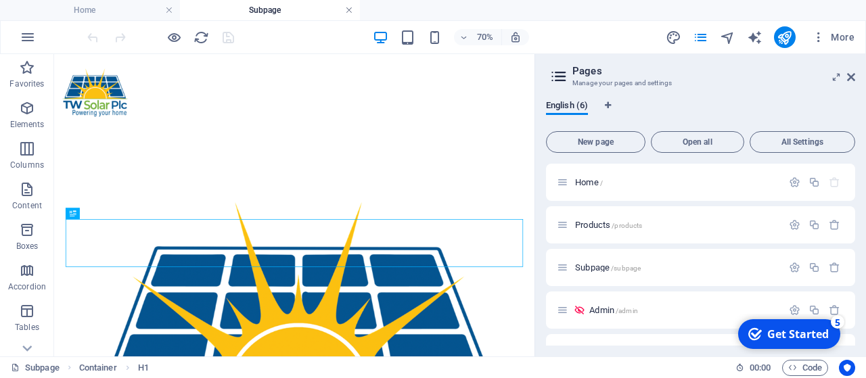
click at [348, 9] on link at bounding box center [349, 10] width 8 height 13
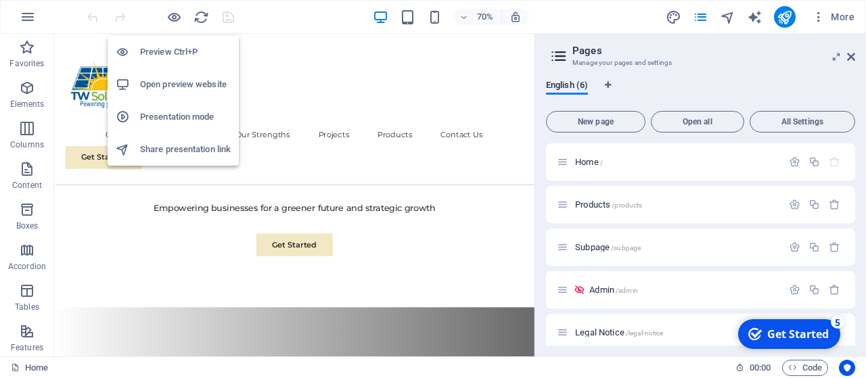
click at [174, 88] on h6 "Open preview website" at bounding box center [185, 84] width 91 height 16
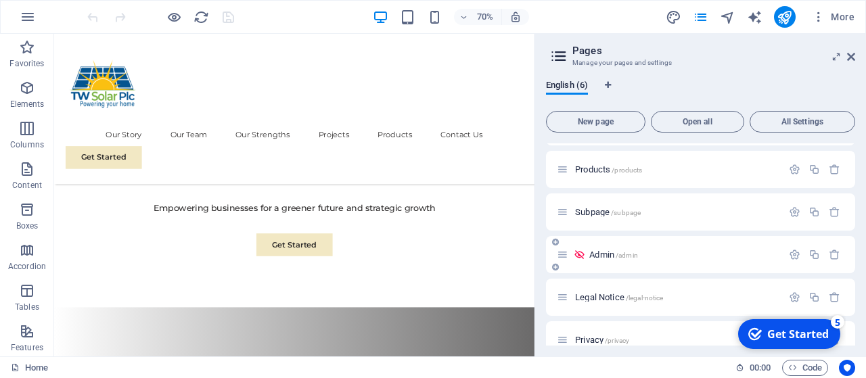
scroll to position [53, 0]
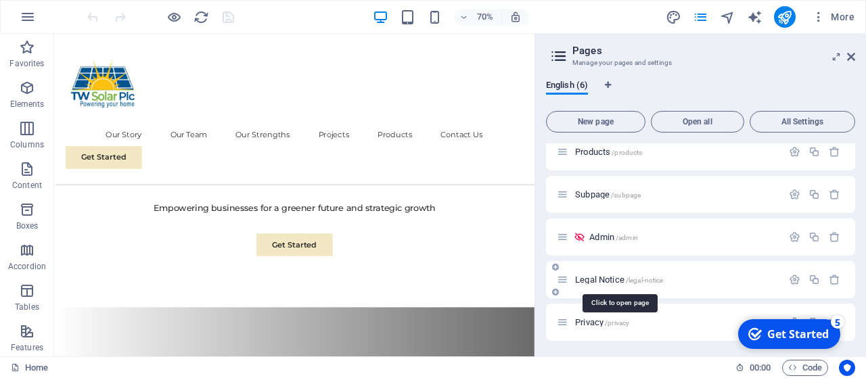
click at [616, 279] on span "Legal Notice /legal-notice" at bounding box center [619, 280] width 88 height 10
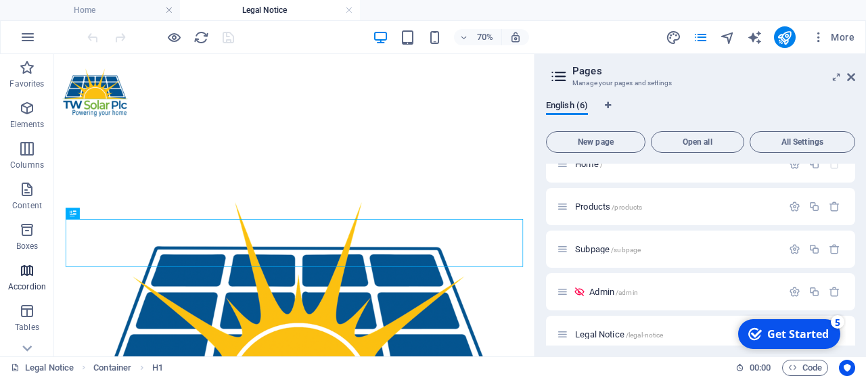
scroll to position [65, 0]
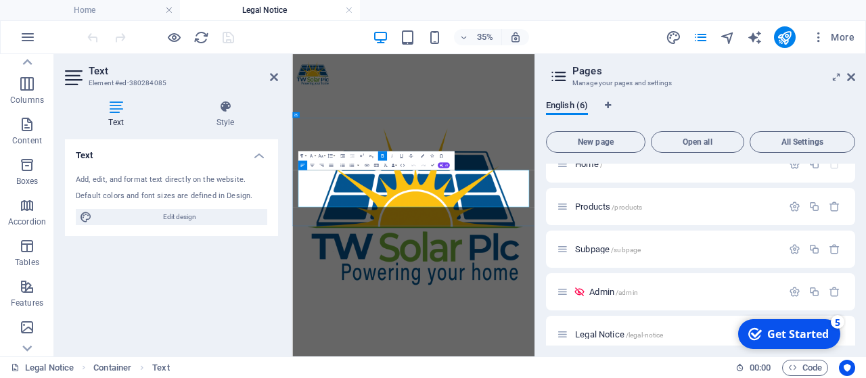
click at [836, 78] on icon at bounding box center [836, 77] width 0 height 11
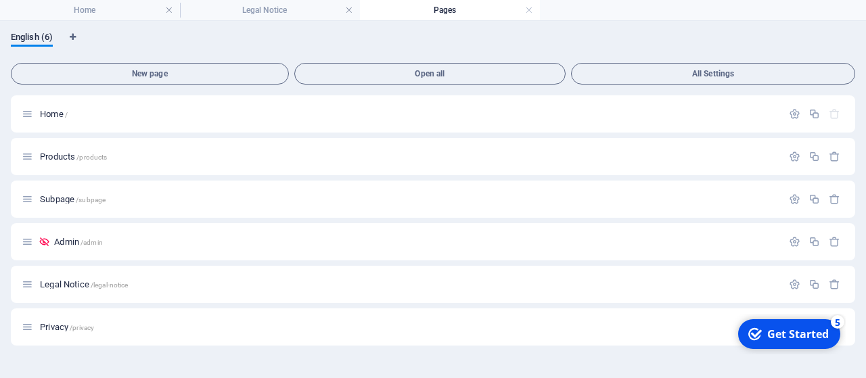
click at [617, 44] on div "English (6)" at bounding box center [433, 45] width 844 height 26
click at [532, 10] on link at bounding box center [529, 10] width 8 height 13
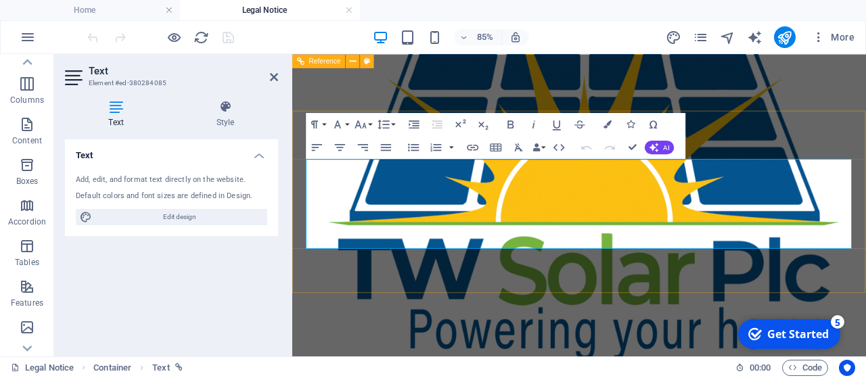
scroll to position [310, 0]
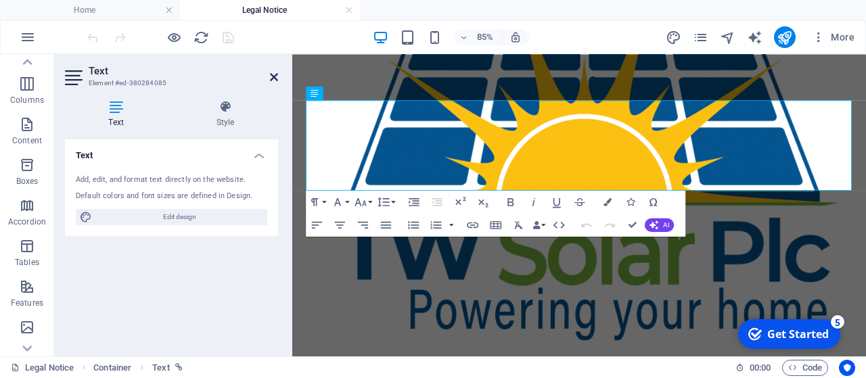
click at [275, 76] on icon at bounding box center [274, 77] width 8 height 11
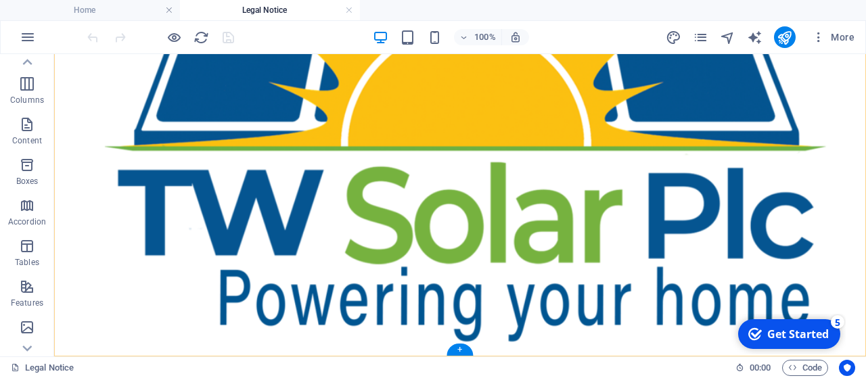
scroll to position [471, 0]
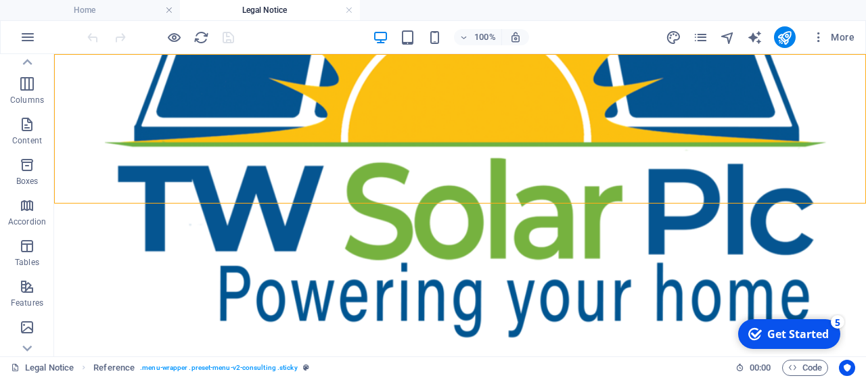
click at [704, 37] on icon "pages" at bounding box center [701, 38] width 16 height 16
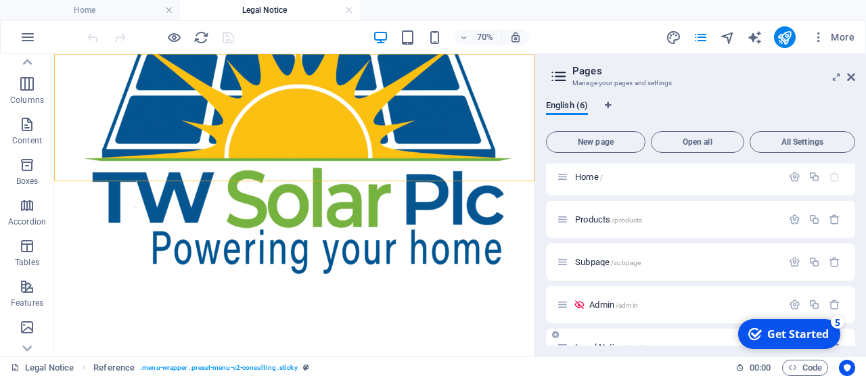
scroll to position [0, 0]
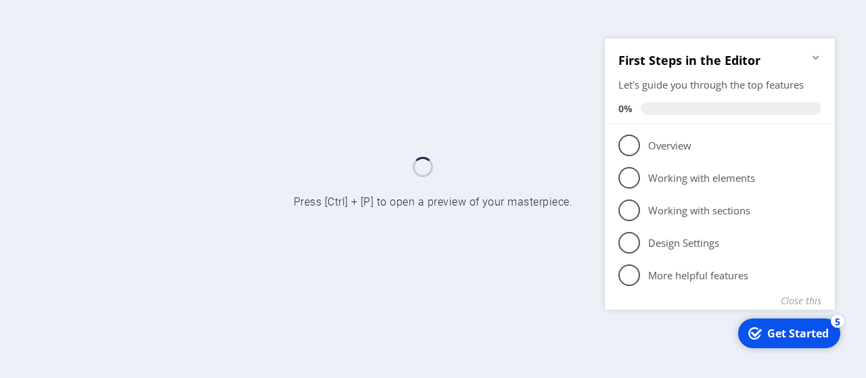
click at [816, 60] on icon "Minimize checklist" at bounding box center [815, 56] width 11 height 11
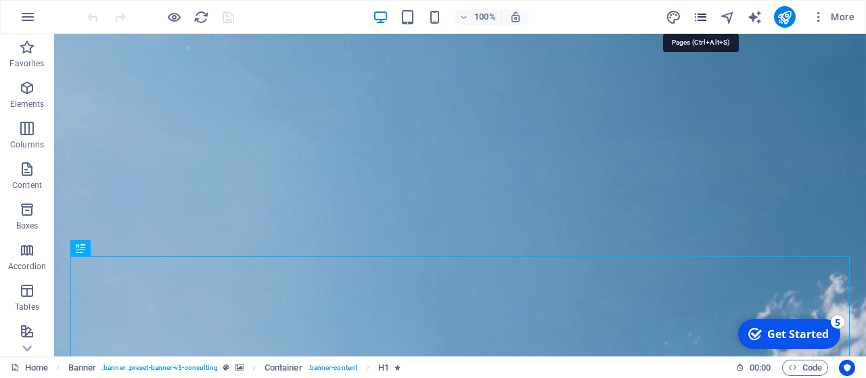
click at [706, 11] on icon "pages" at bounding box center [701, 17] width 16 height 16
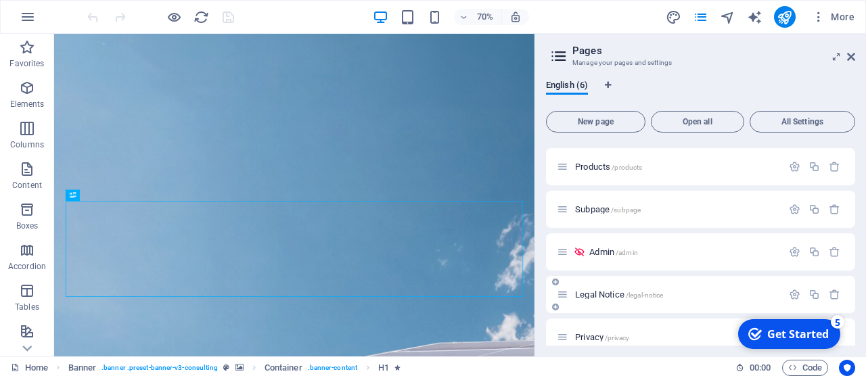
scroll to position [53, 0]
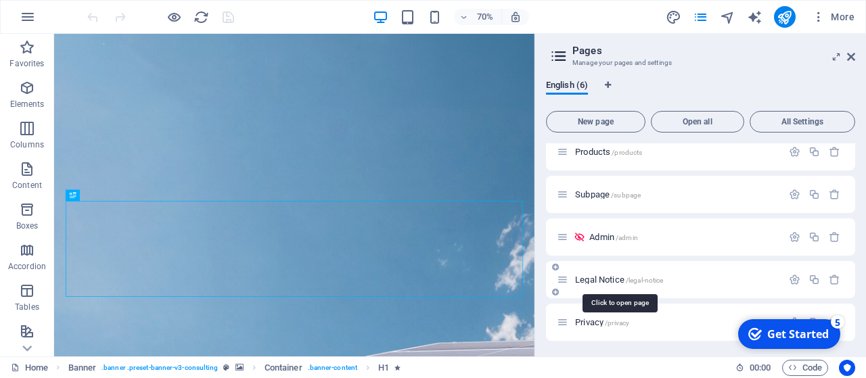
click at [605, 281] on span "Legal Notice /legal-notice" at bounding box center [619, 280] width 88 height 10
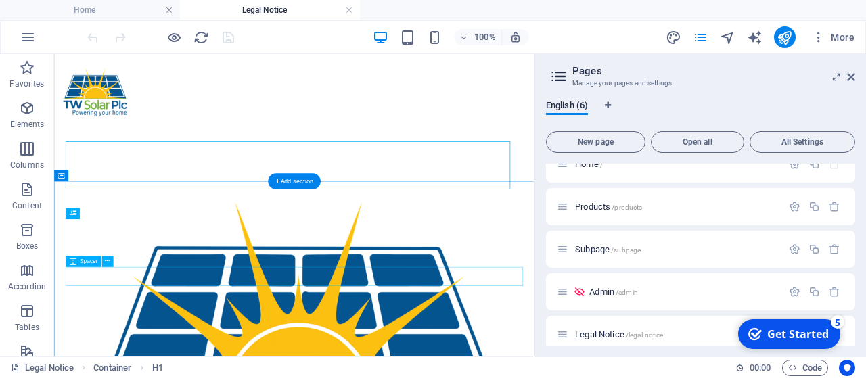
scroll to position [0, 0]
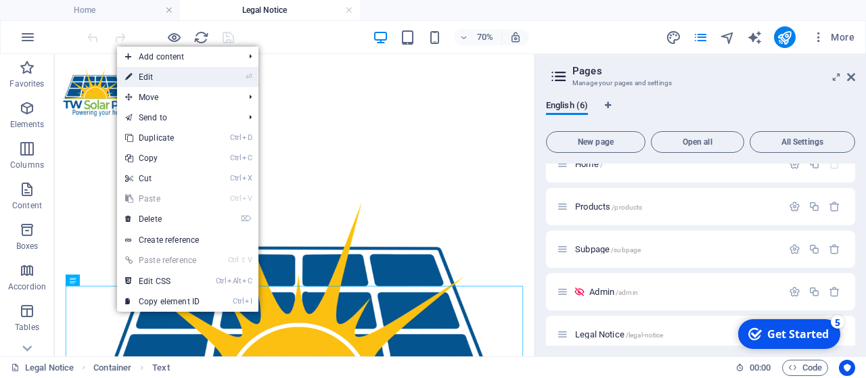
click at [152, 83] on link "⏎ Edit" at bounding box center [162, 77] width 91 height 20
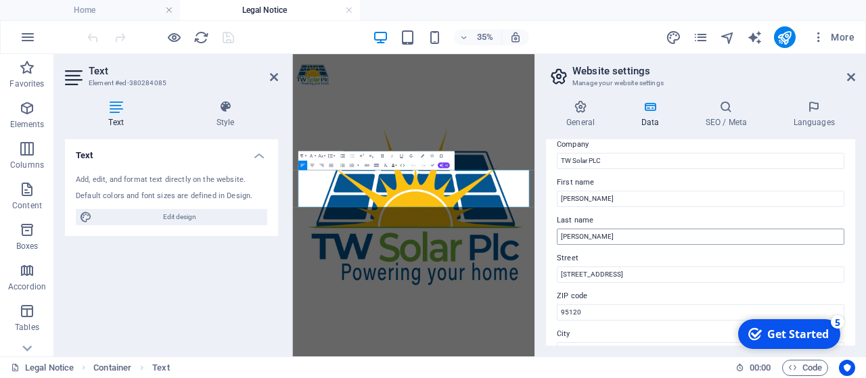
scroll to position [65, 0]
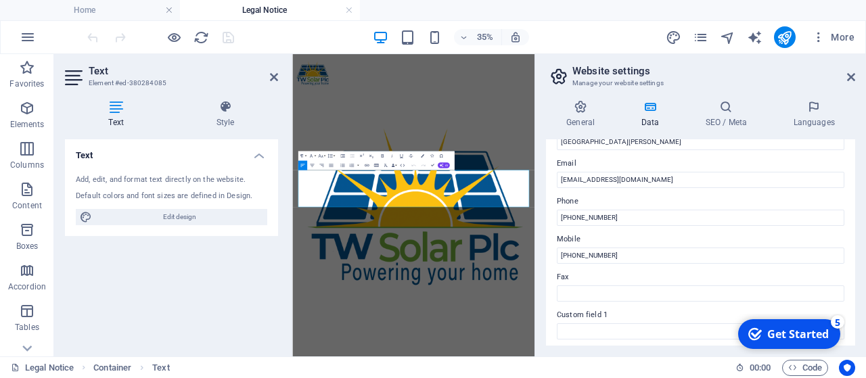
scroll to position [248, 0]
click at [574, 313] on label "Custom field 1" at bounding box center [700, 316] width 287 height 16
click at [574, 325] on input "Custom field 1" at bounding box center [700, 333] width 287 height 16
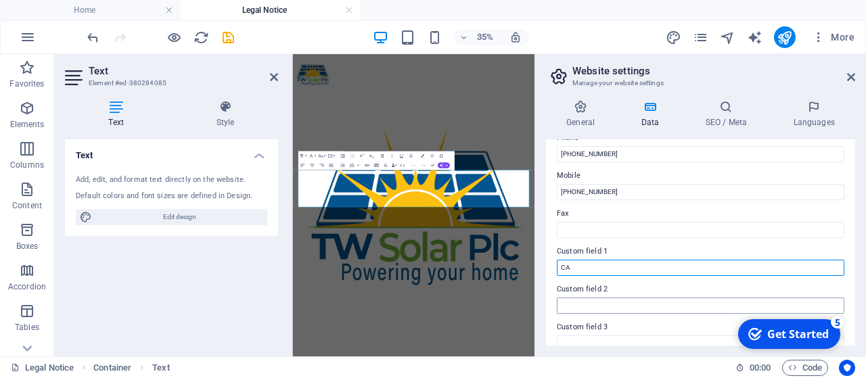
type input "CA"
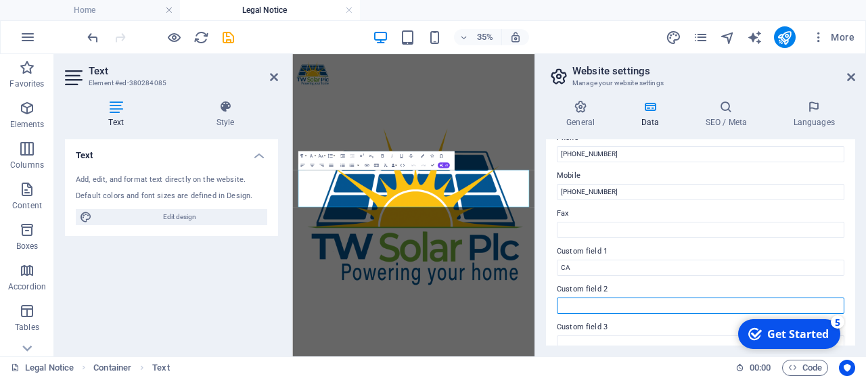
click at [582, 304] on input "Custom field 2" at bounding box center [700, 306] width 287 height 16
type input "USA"
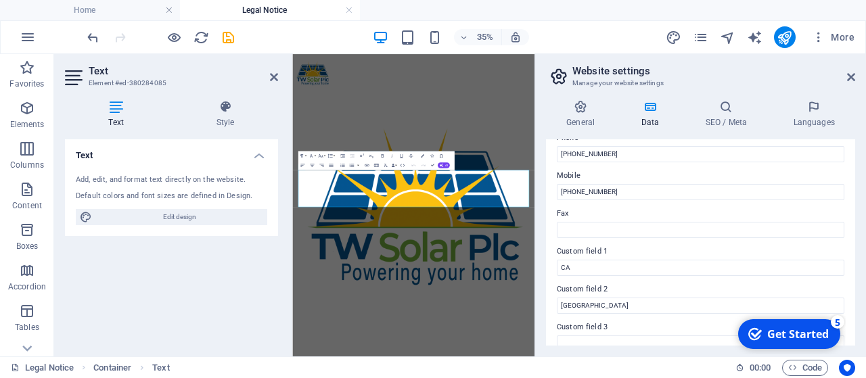
click at [618, 243] on label "Custom field 1" at bounding box center [700, 251] width 287 height 16
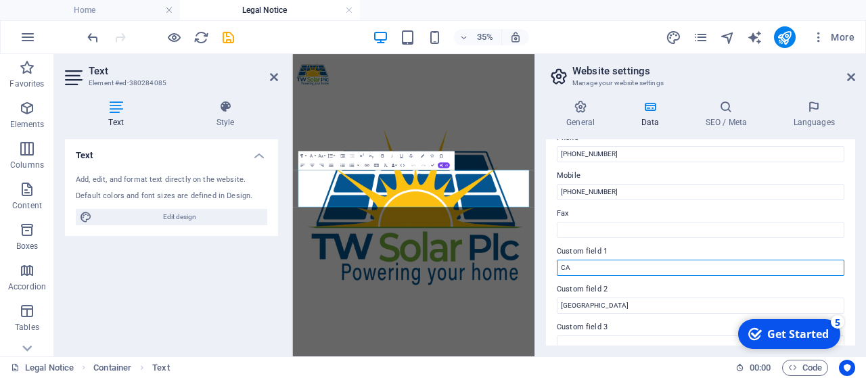
click at [618, 260] on input "CA" at bounding box center [700, 268] width 287 height 16
click at [601, 265] on input "CA" at bounding box center [700, 268] width 287 height 16
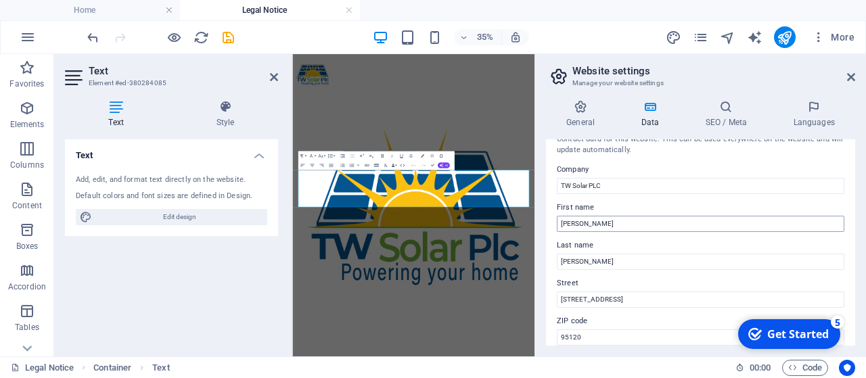
scroll to position [0, 0]
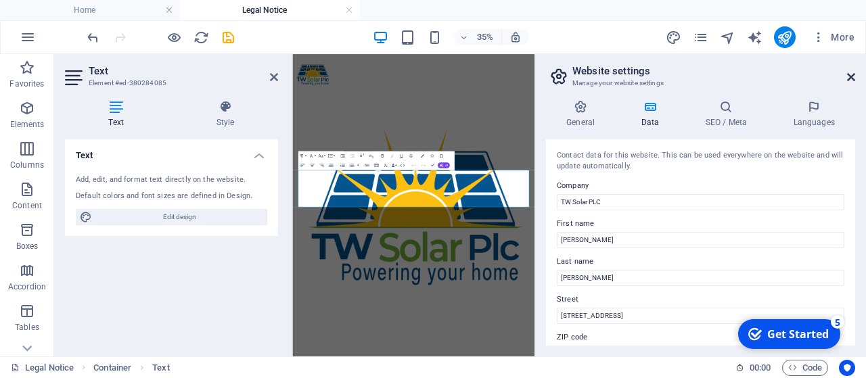
click at [851, 76] on icon at bounding box center [851, 77] width 8 height 11
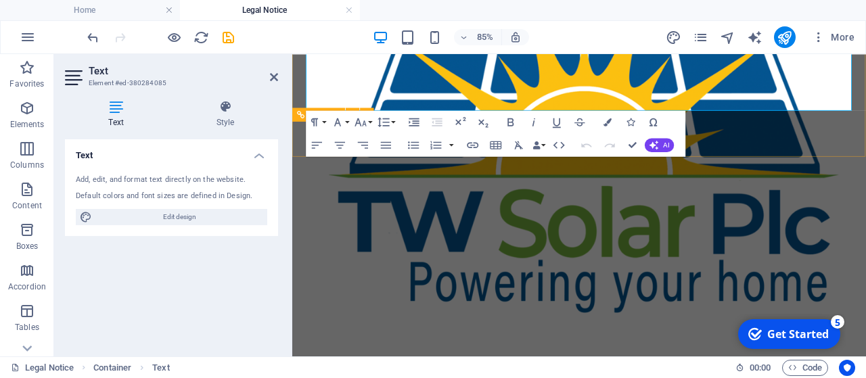
scroll to position [342, 0]
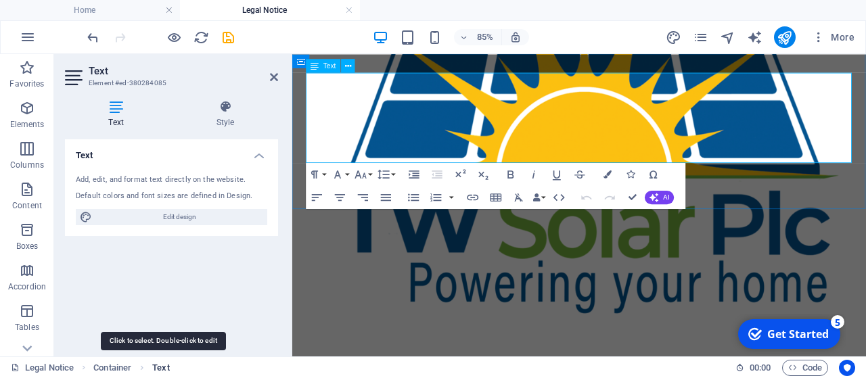
click at [162, 371] on span "Text" at bounding box center [160, 368] width 17 height 16
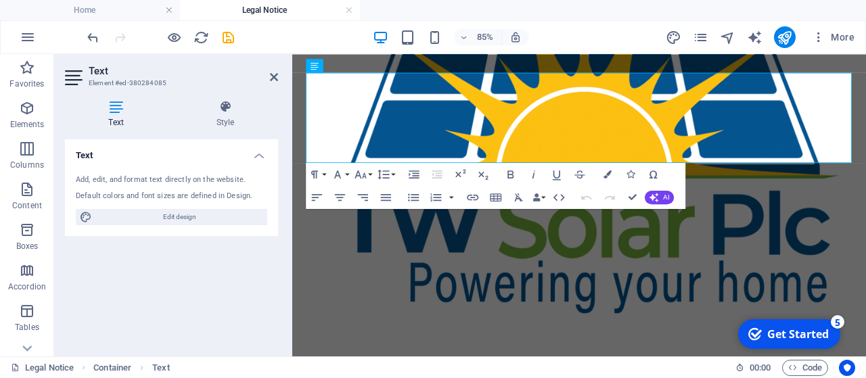
click at [117, 106] on icon at bounding box center [116, 107] width 102 height 14
click at [273, 73] on icon at bounding box center [274, 77] width 8 height 11
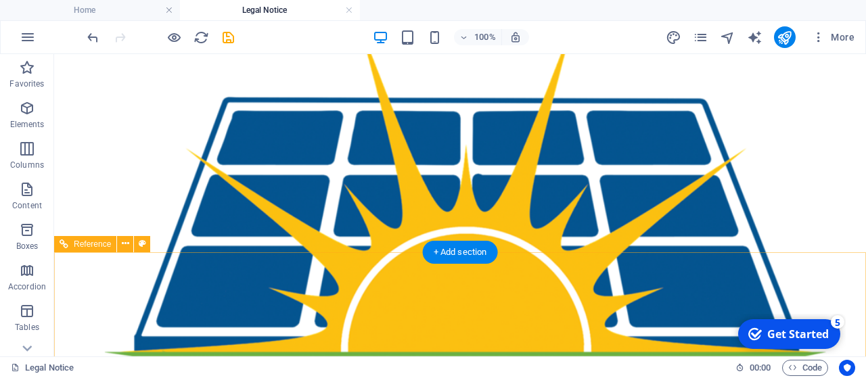
scroll to position [260, 0]
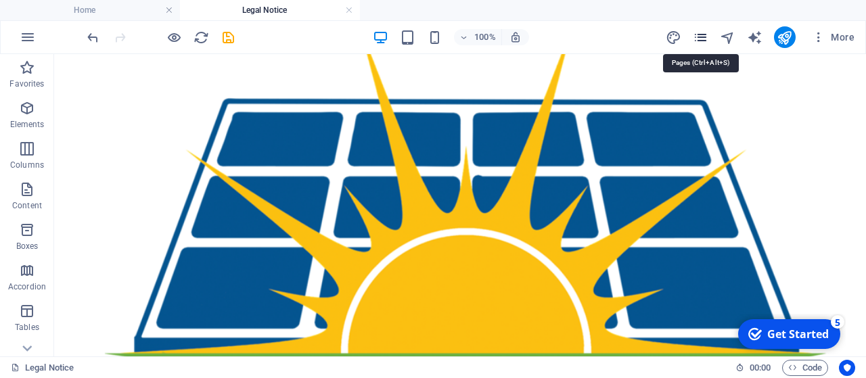
click at [702, 34] on icon "pages" at bounding box center [701, 38] width 16 height 16
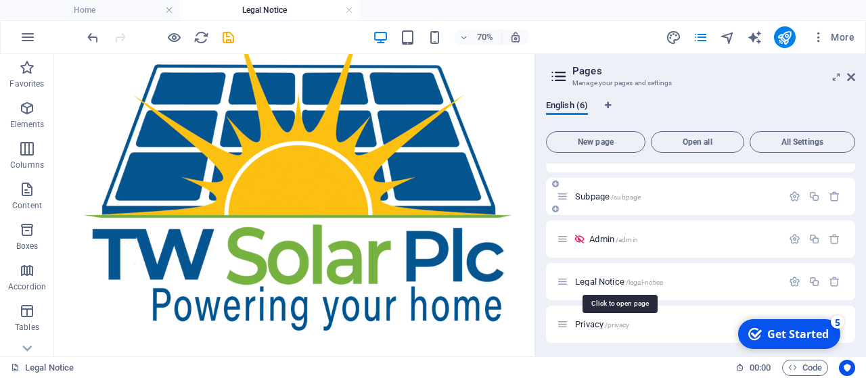
scroll to position [73, 0]
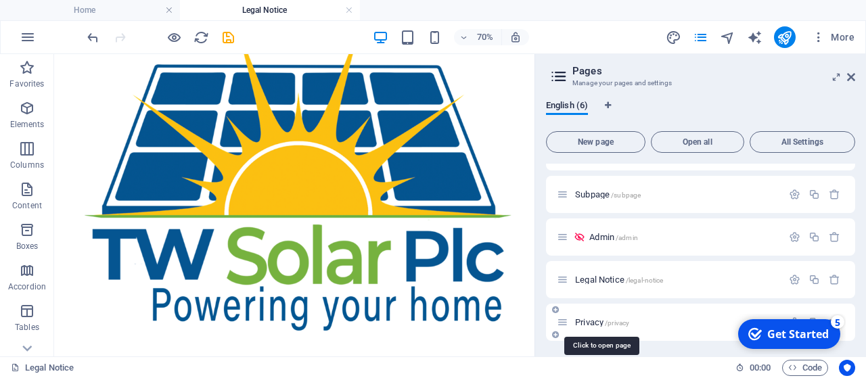
click at [578, 320] on span "Privacy /privacy" at bounding box center [602, 322] width 54 height 10
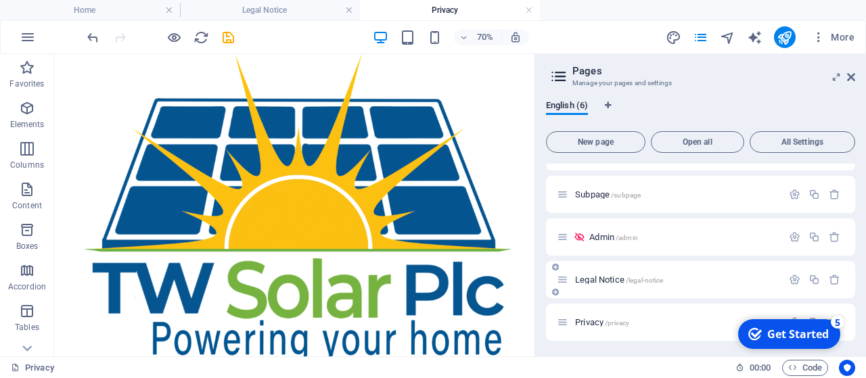
click at [613, 282] on span "Legal Notice /legal-notice" at bounding box center [619, 280] width 88 height 10
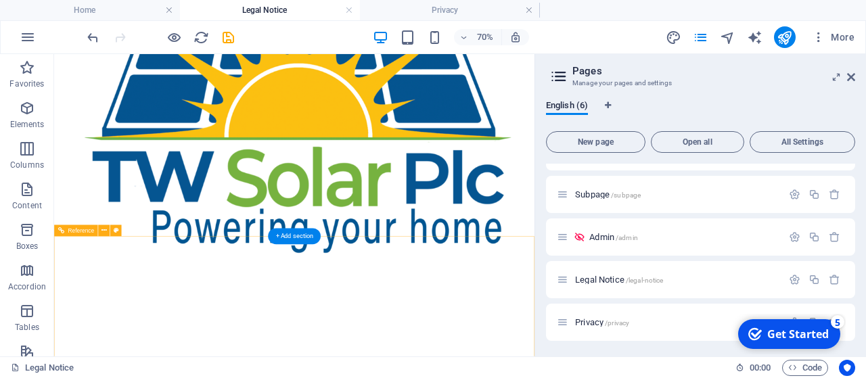
scroll to position [373, 0]
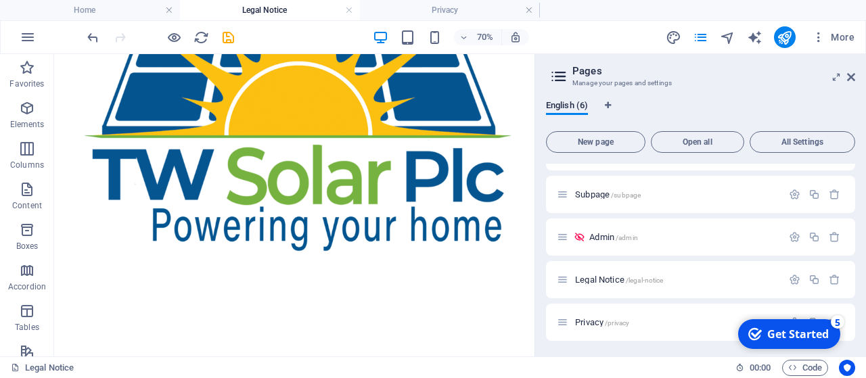
click at [559, 75] on icon at bounding box center [558, 76] width 20 height 19
click at [557, 78] on icon at bounding box center [558, 76] width 20 height 19
click at [703, 41] on icon "pages" at bounding box center [701, 38] width 16 height 16
click at [850, 75] on icon at bounding box center [851, 77] width 8 height 11
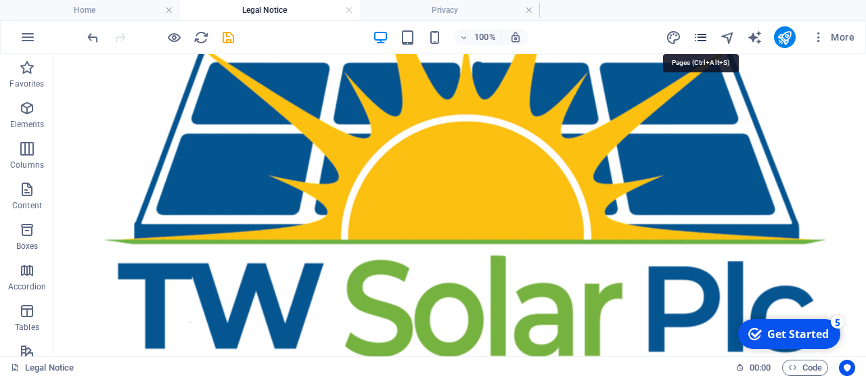
click at [697, 37] on icon "pages" at bounding box center [701, 38] width 16 height 16
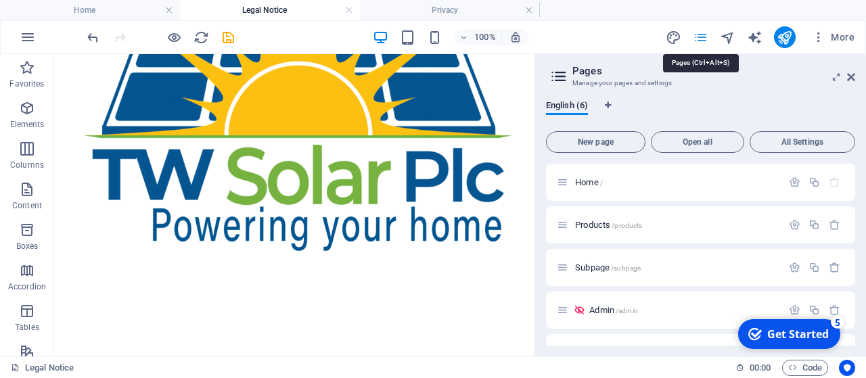
scroll to position [341, 0]
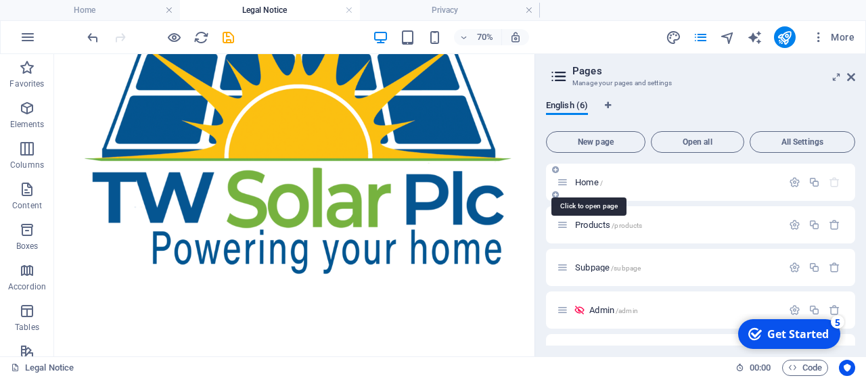
click at [586, 179] on span "Home /" at bounding box center [589, 182] width 28 height 10
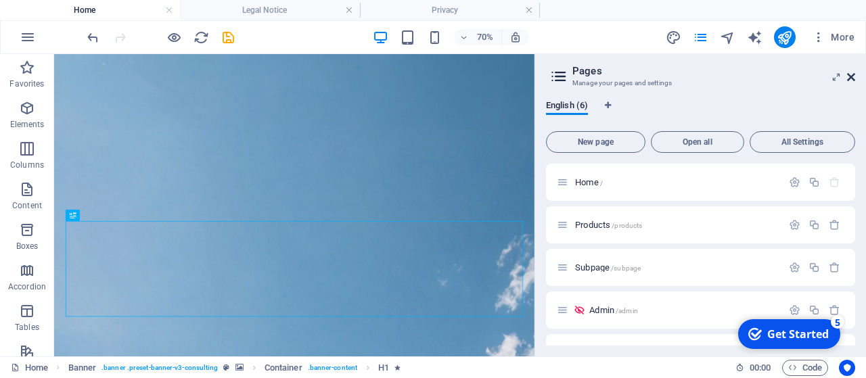
click at [851, 77] on icon at bounding box center [851, 77] width 8 height 11
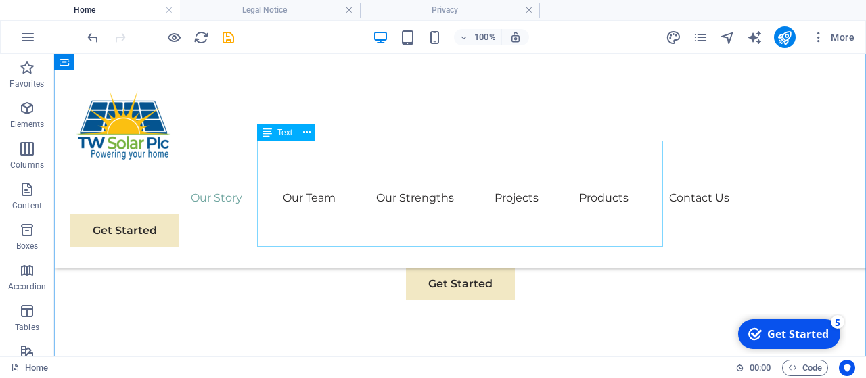
scroll to position [774, 0]
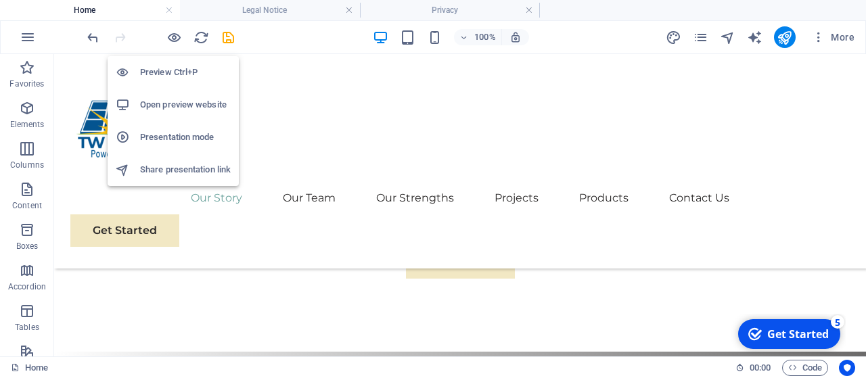
click at [168, 103] on h6 "Open preview website" at bounding box center [185, 105] width 91 height 16
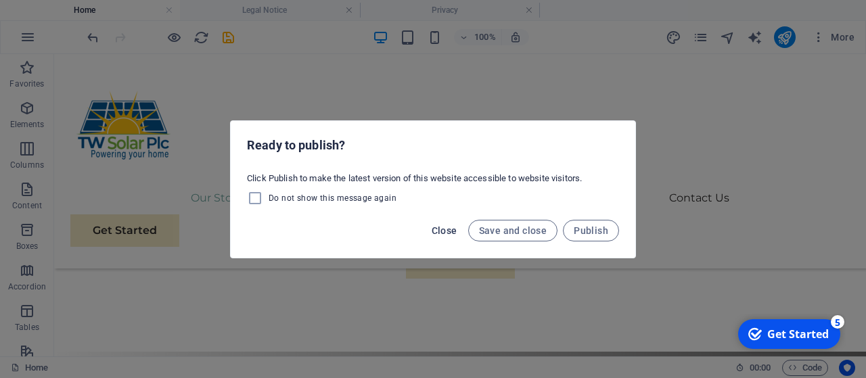
click at [446, 231] on span "Close" at bounding box center [444, 230] width 26 height 11
